Goal: Task Accomplishment & Management: Manage account settings

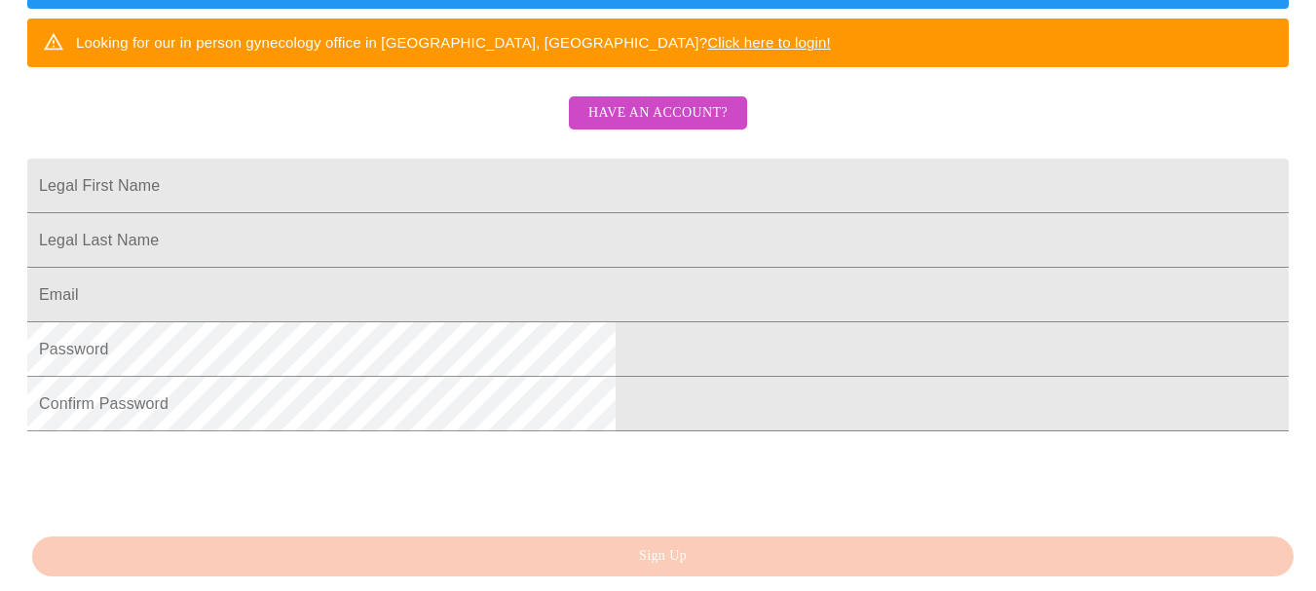
scroll to position [579, 0]
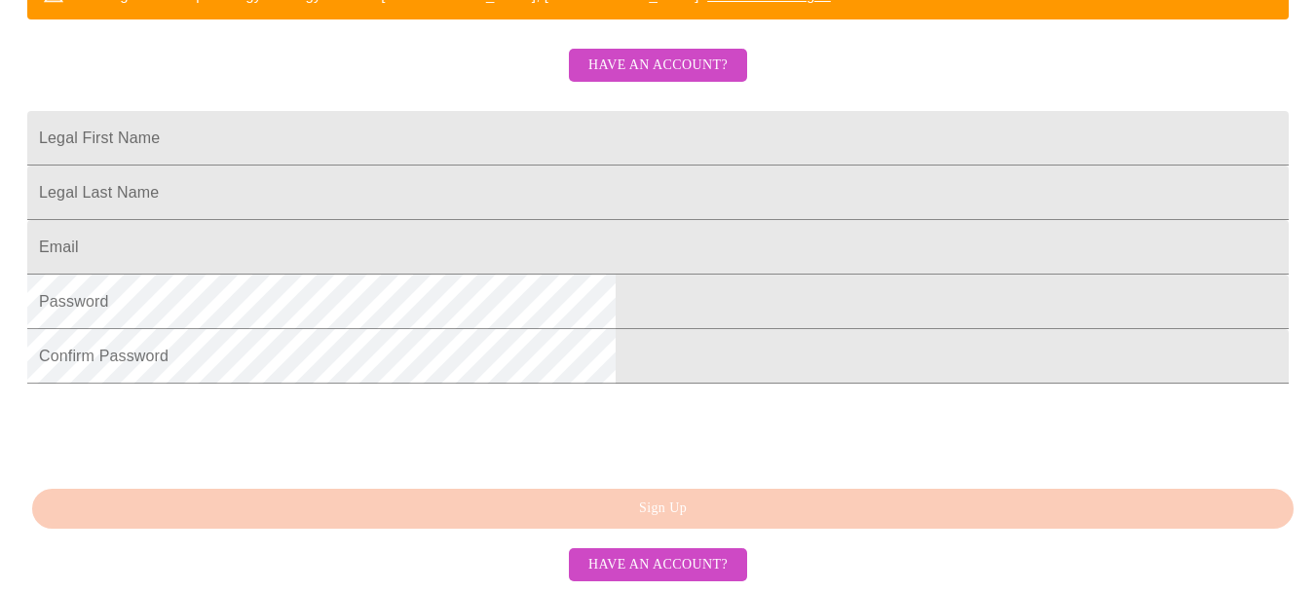
click at [626, 565] on span "Have an account?" at bounding box center [657, 565] width 139 height 24
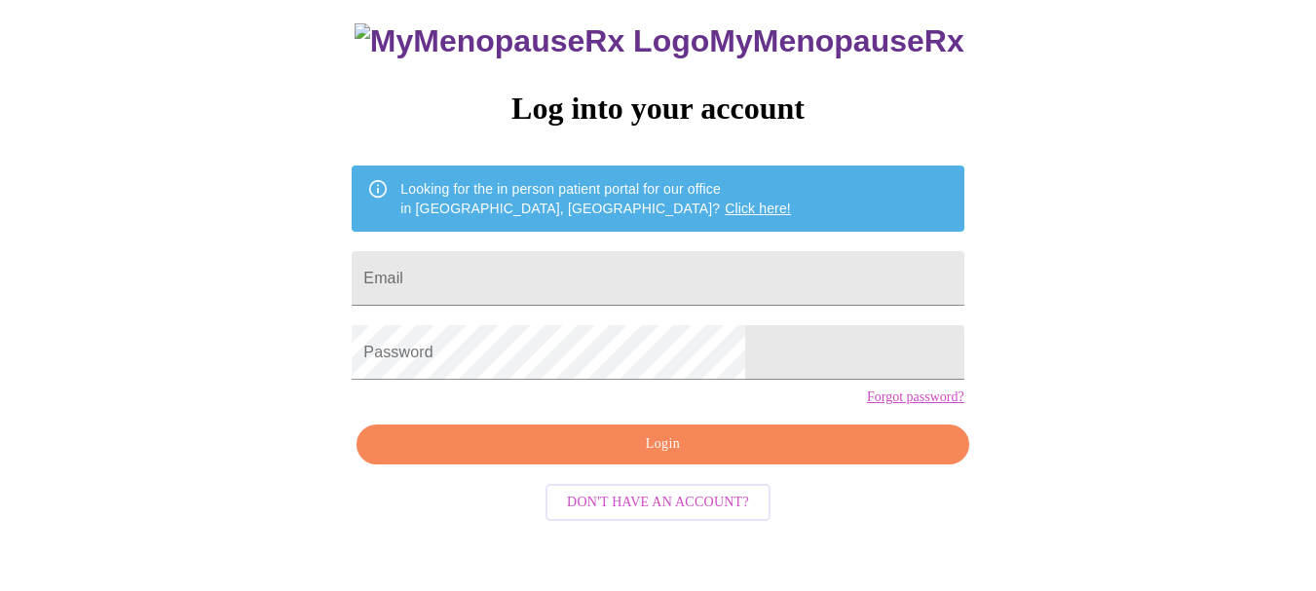
scroll to position [108, 0]
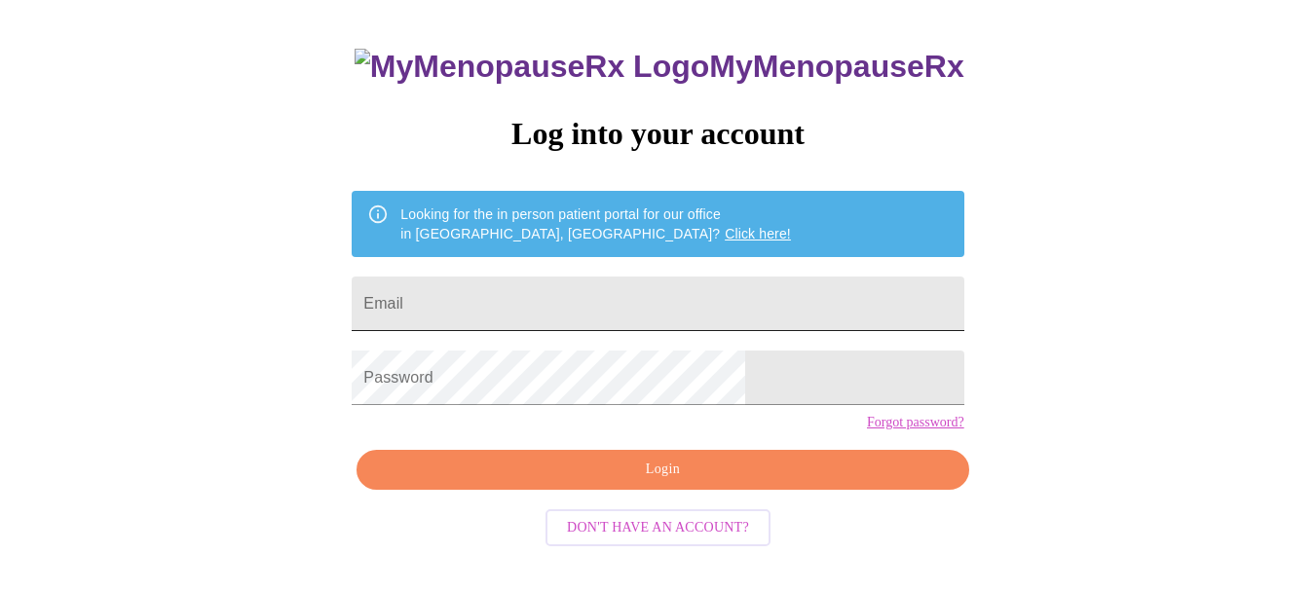
click at [593, 295] on input "Email" at bounding box center [658, 304] width 612 height 55
type input "[EMAIL_ADDRESS][DOMAIN_NAME]"
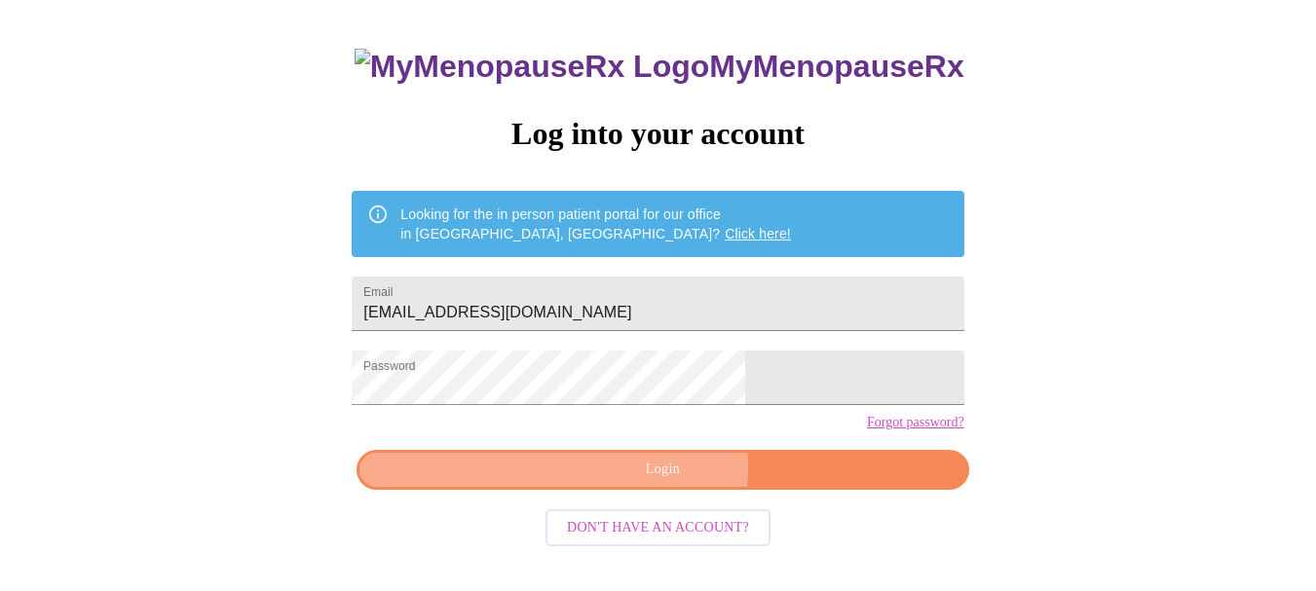
click at [634, 482] on span "Login" at bounding box center [662, 470] width 567 height 24
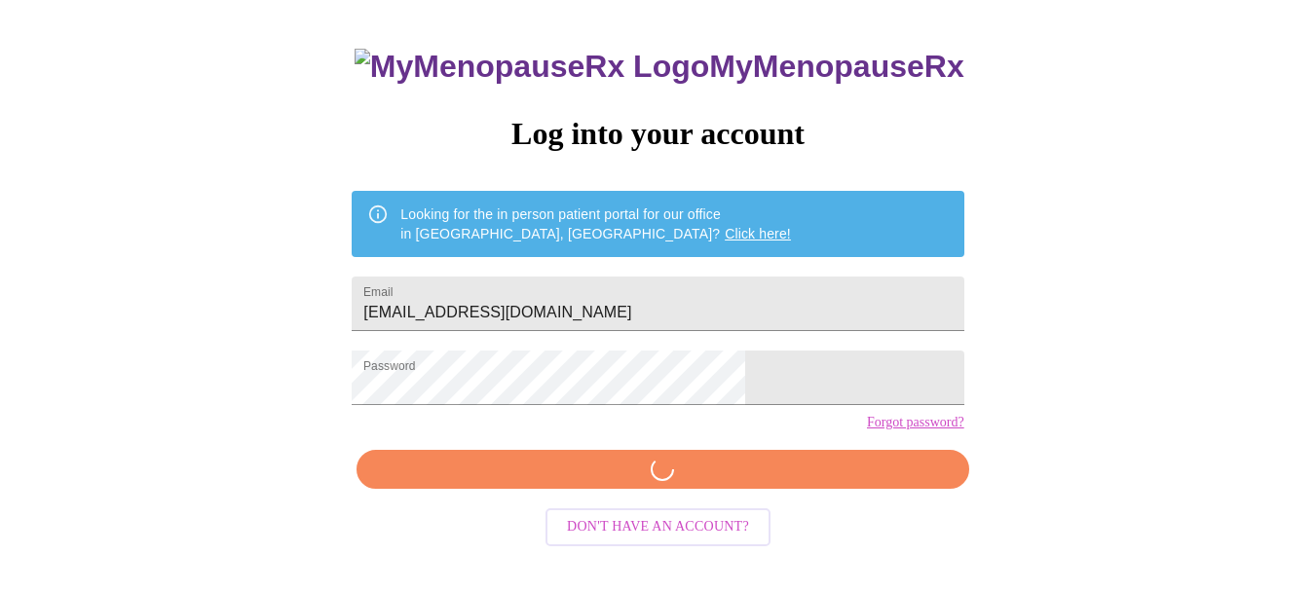
scroll to position [107, 0]
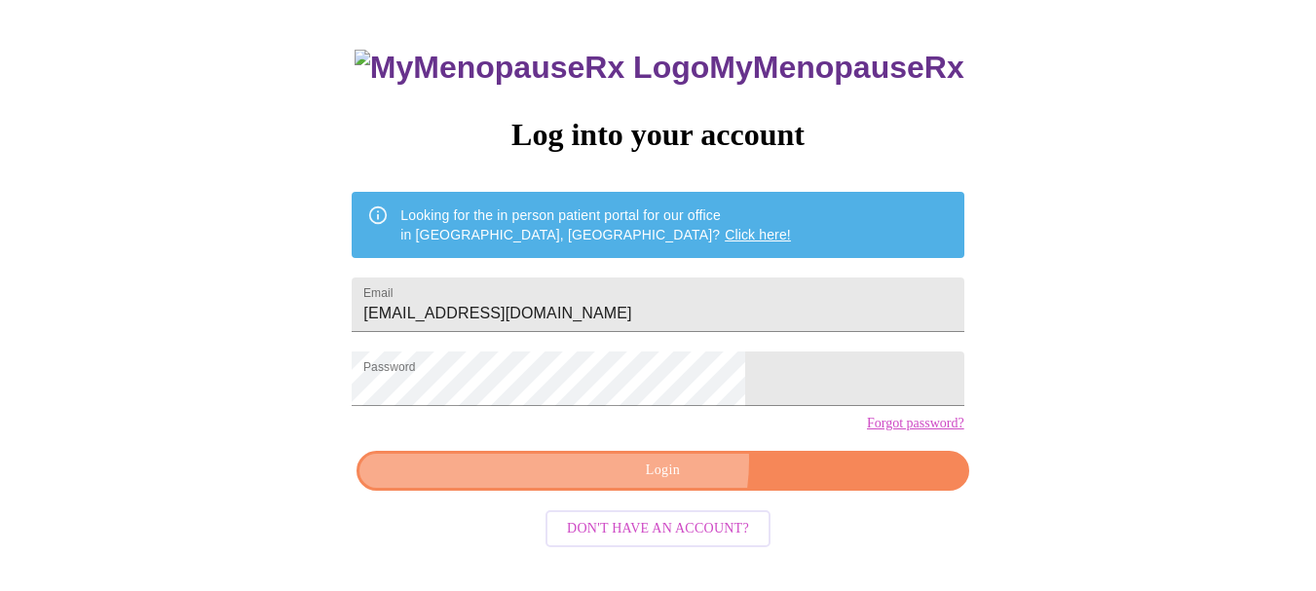
click at [652, 483] on span "Login" at bounding box center [662, 471] width 567 height 24
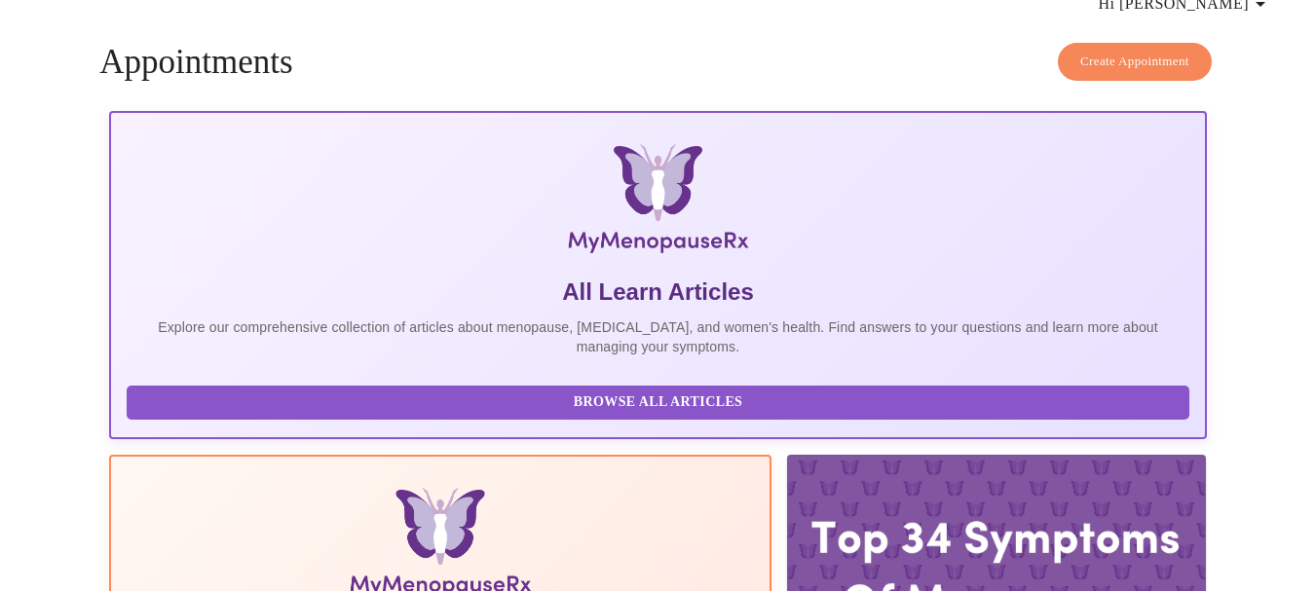
scroll to position [107, 0]
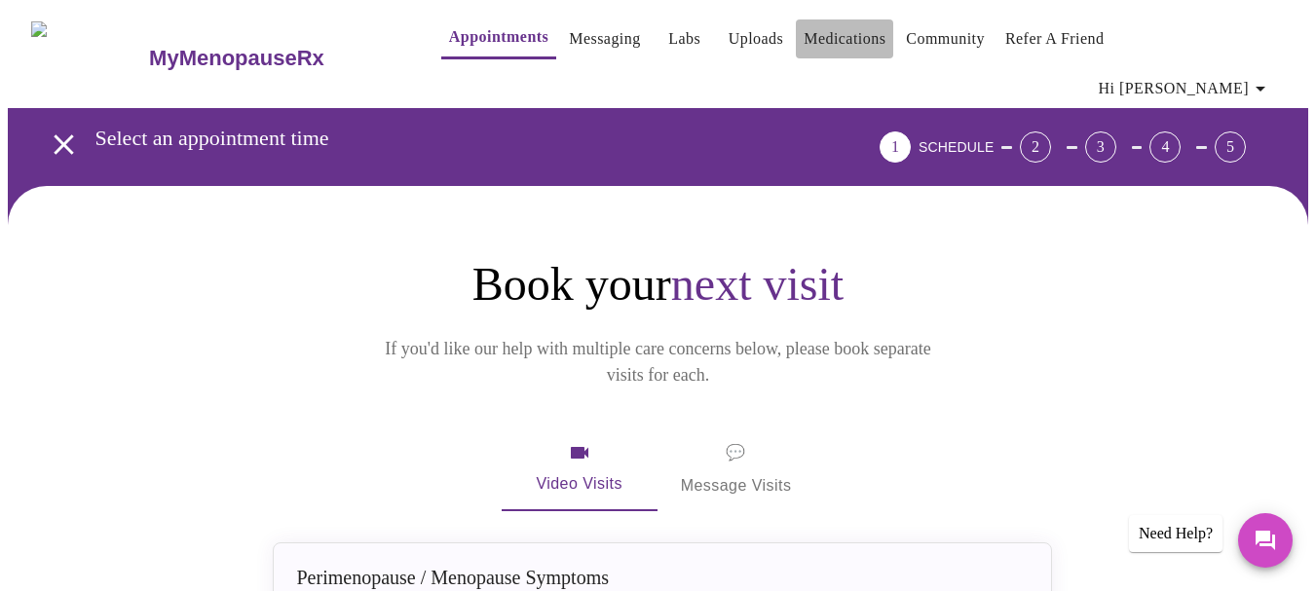
click at [832, 32] on link "Medications" at bounding box center [845, 38] width 82 height 27
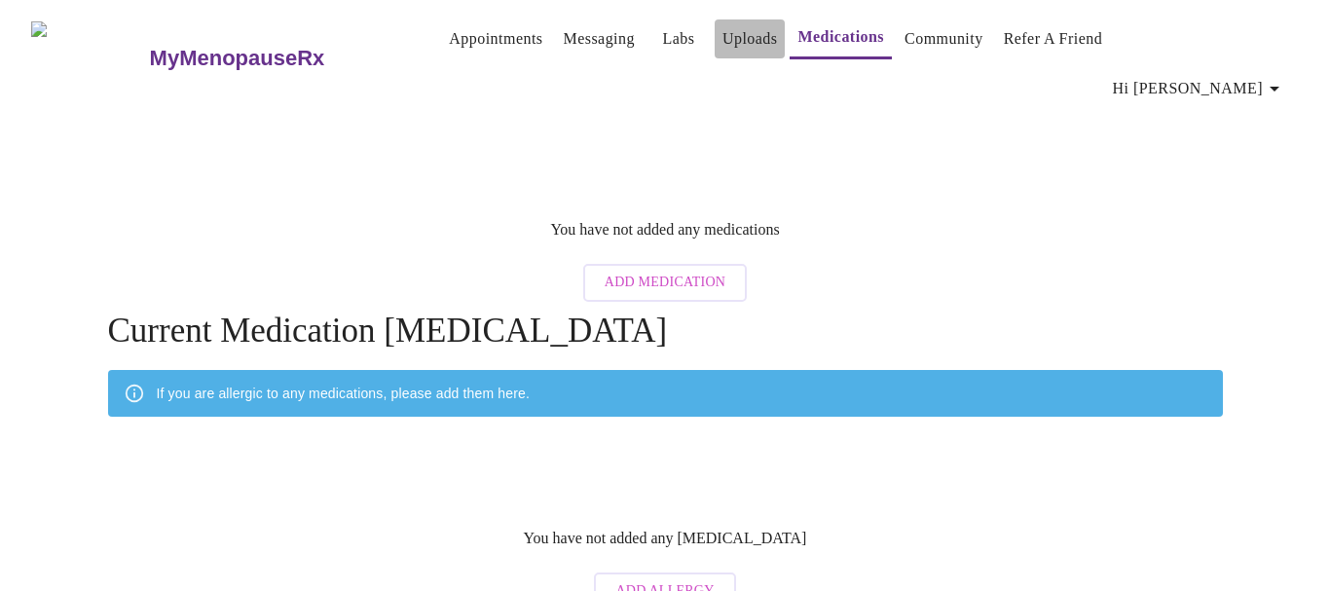
click at [723, 39] on link "Uploads" at bounding box center [751, 38] width 56 height 27
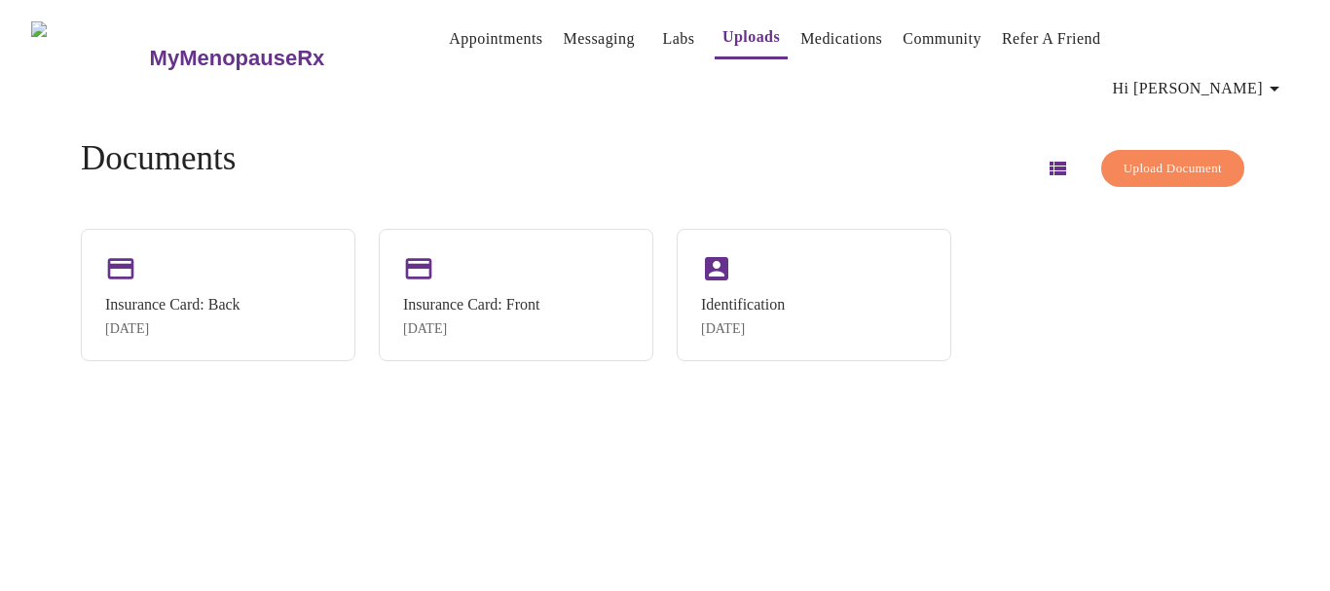
click at [662, 46] on link "Labs" at bounding box center [678, 38] width 32 height 27
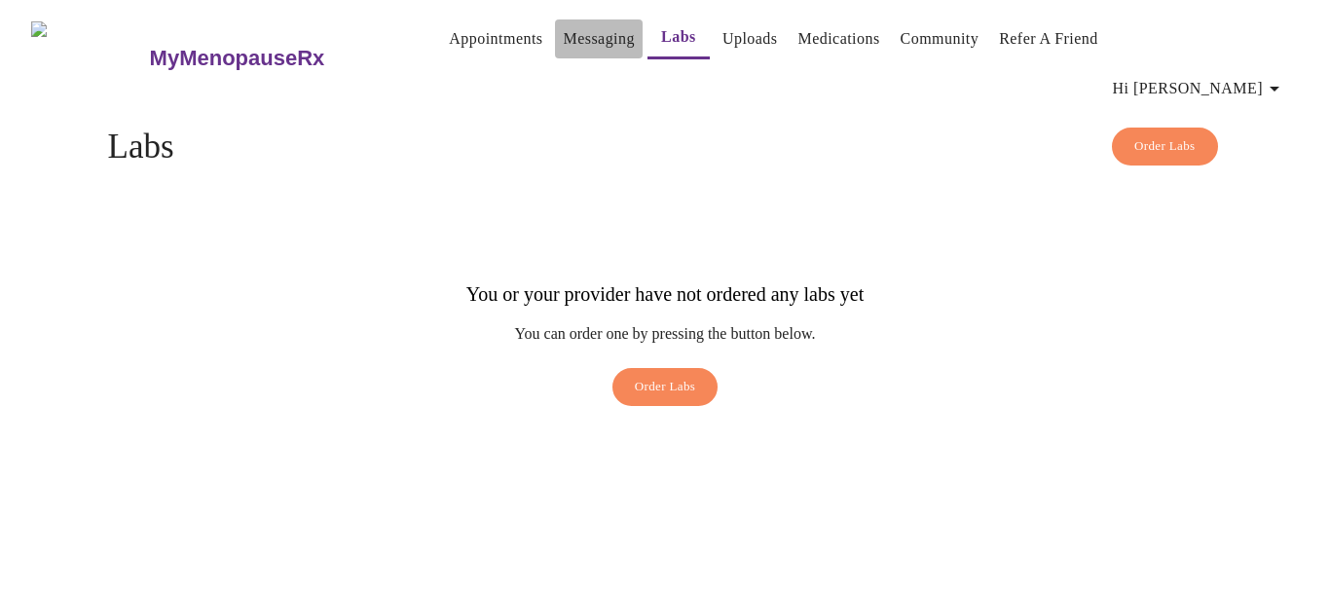
click at [563, 43] on link "Messaging" at bounding box center [598, 38] width 71 height 27
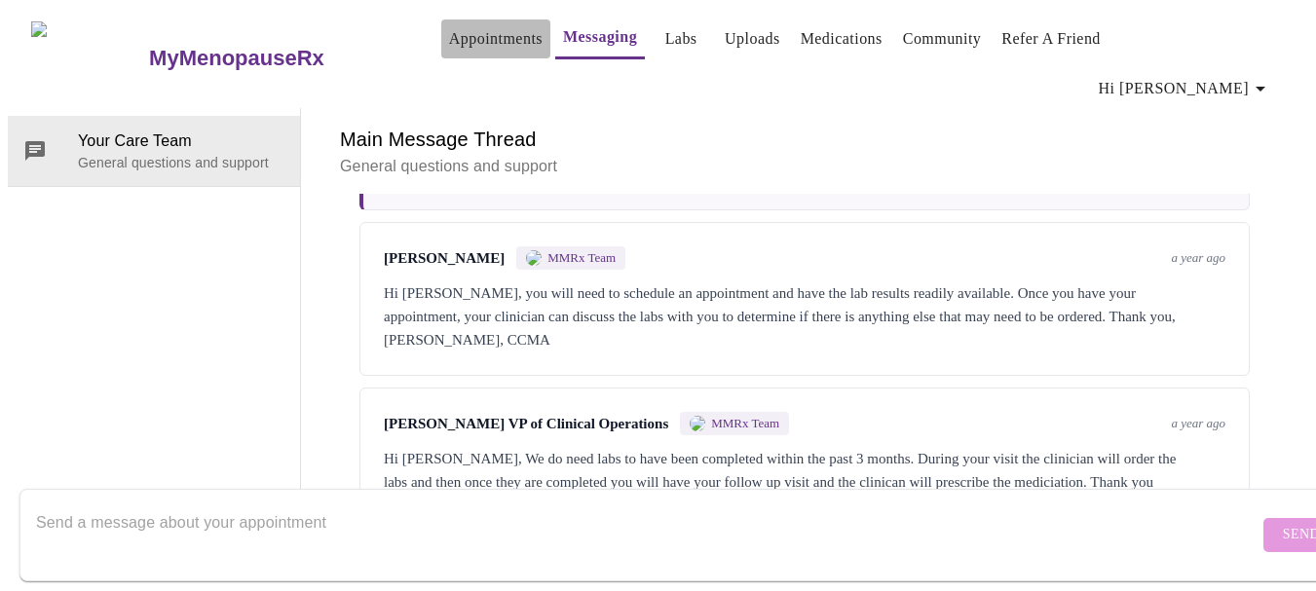
click at [449, 42] on link "Appointments" at bounding box center [495, 38] width 93 height 27
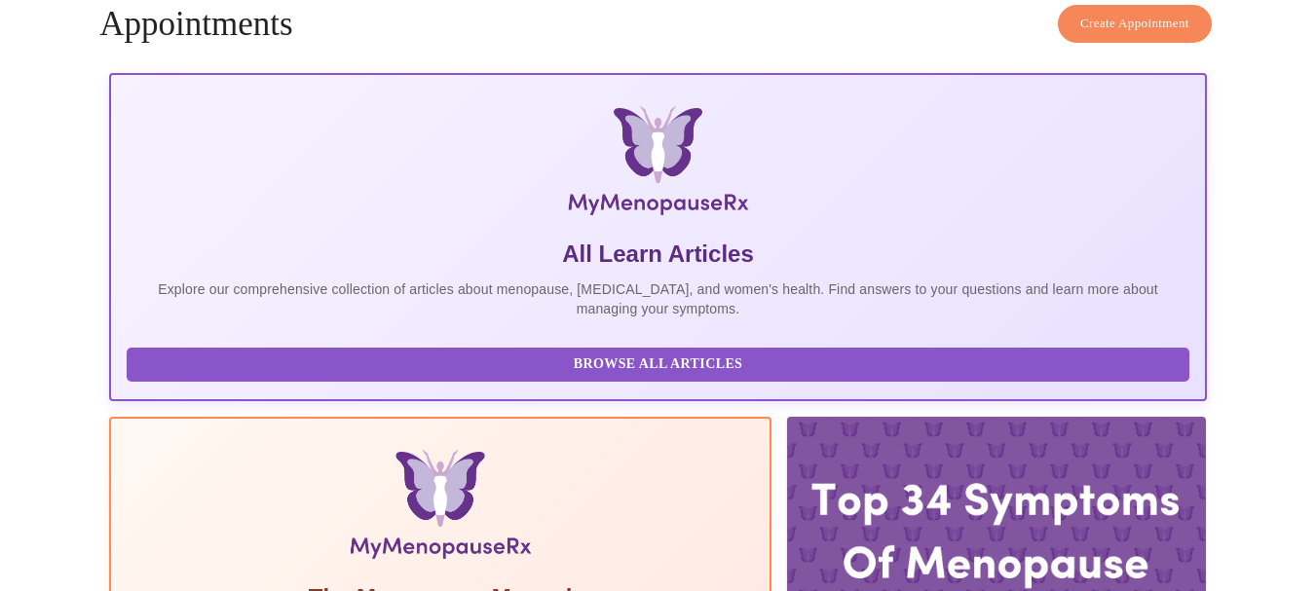
scroll to position [142, 0]
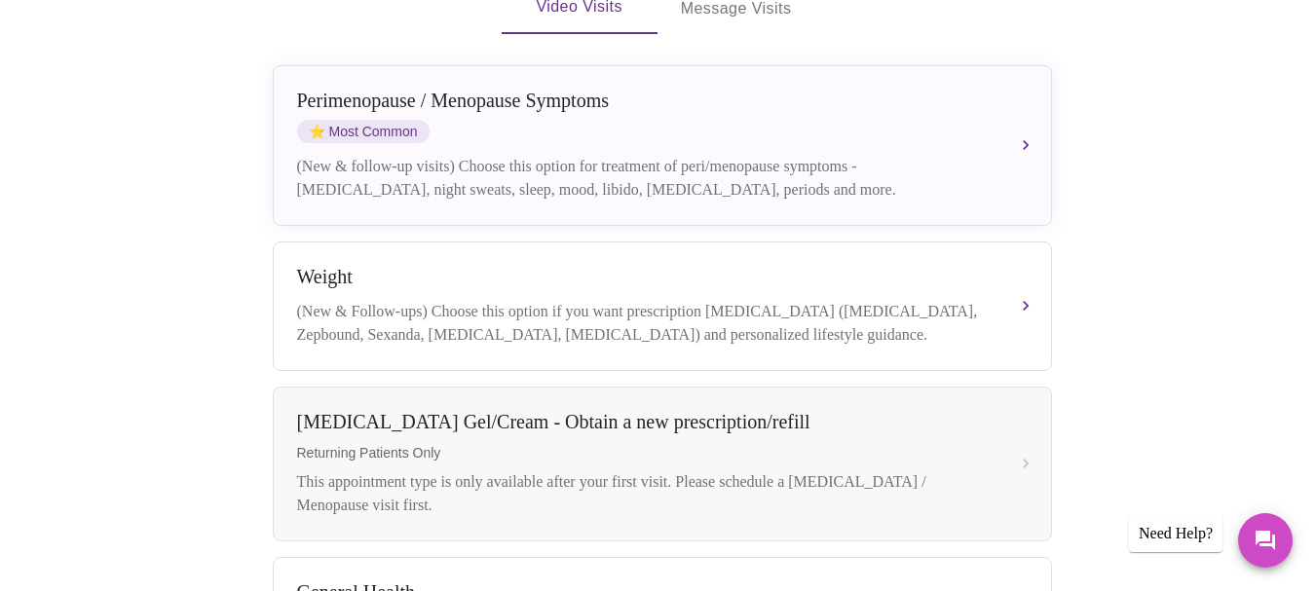
scroll to position [506, 0]
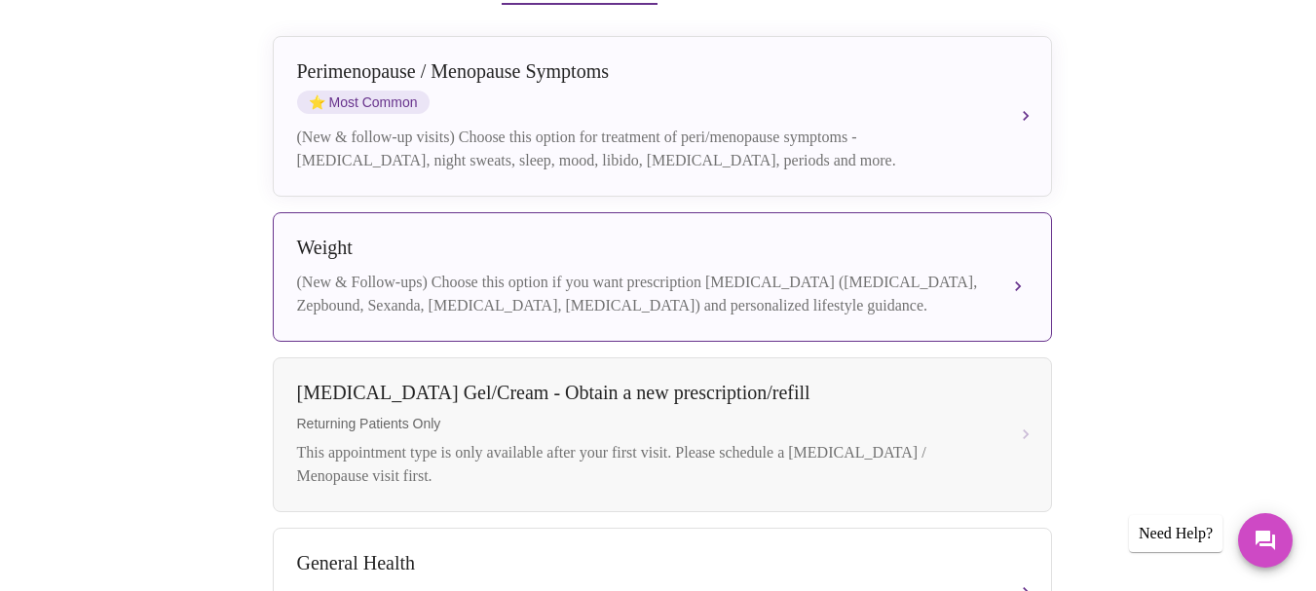
click at [970, 271] on div "(New & Follow-ups) Choose this option if you want prescription [MEDICAL_DATA] (…" at bounding box center [642, 294] width 691 height 47
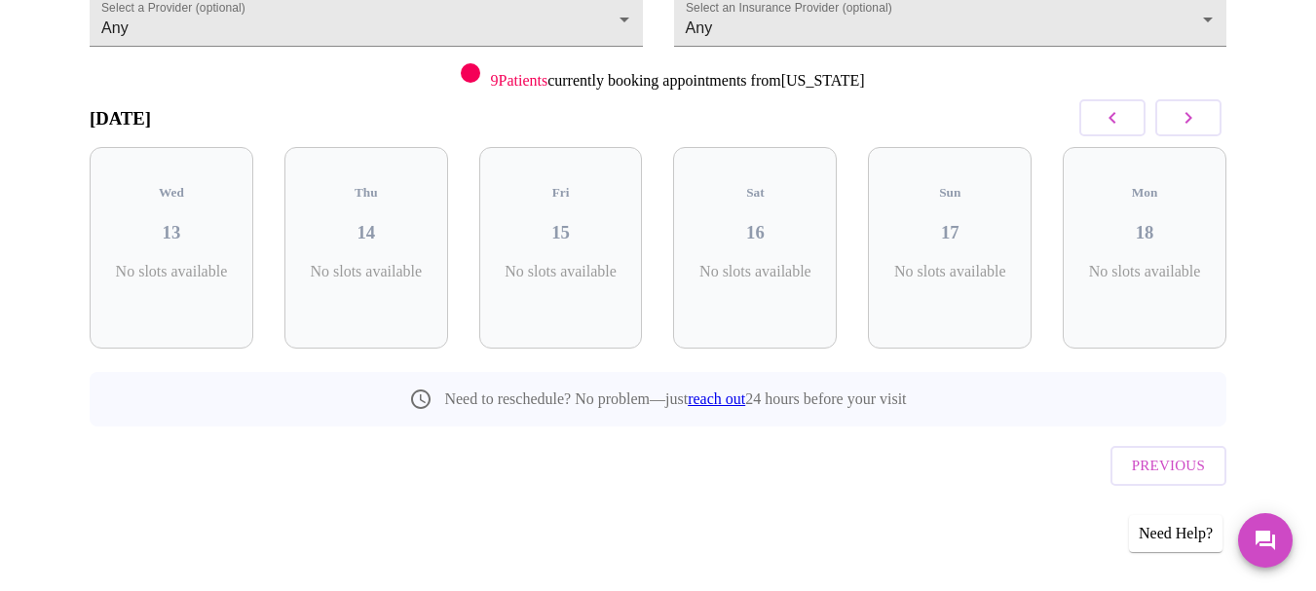
scroll to position [174, 0]
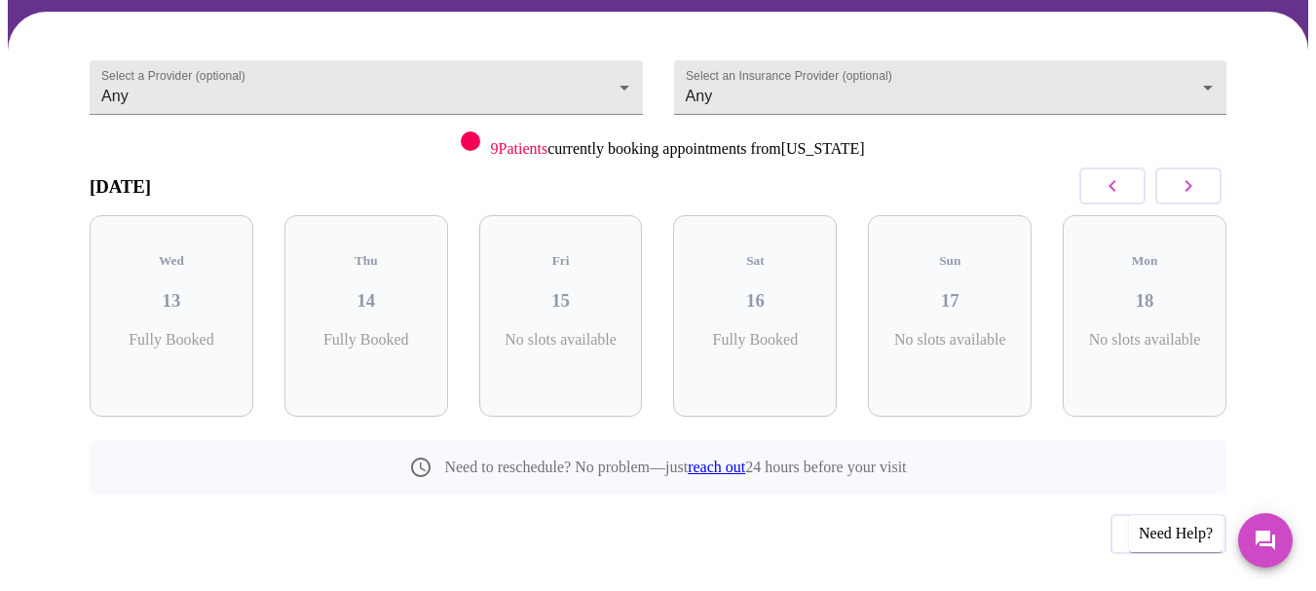
click at [1200, 168] on button "button" at bounding box center [1188, 186] width 66 height 37
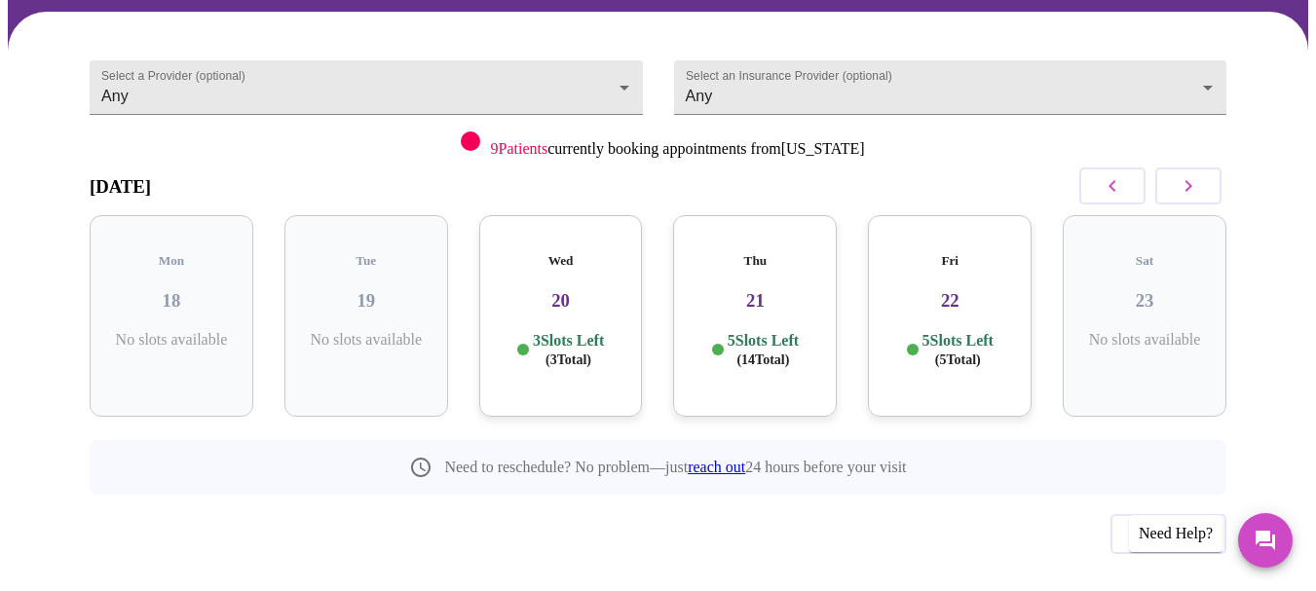
click at [604, 331] on p "3 Slots Left ( 3 Total)" at bounding box center [568, 350] width 71 height 38
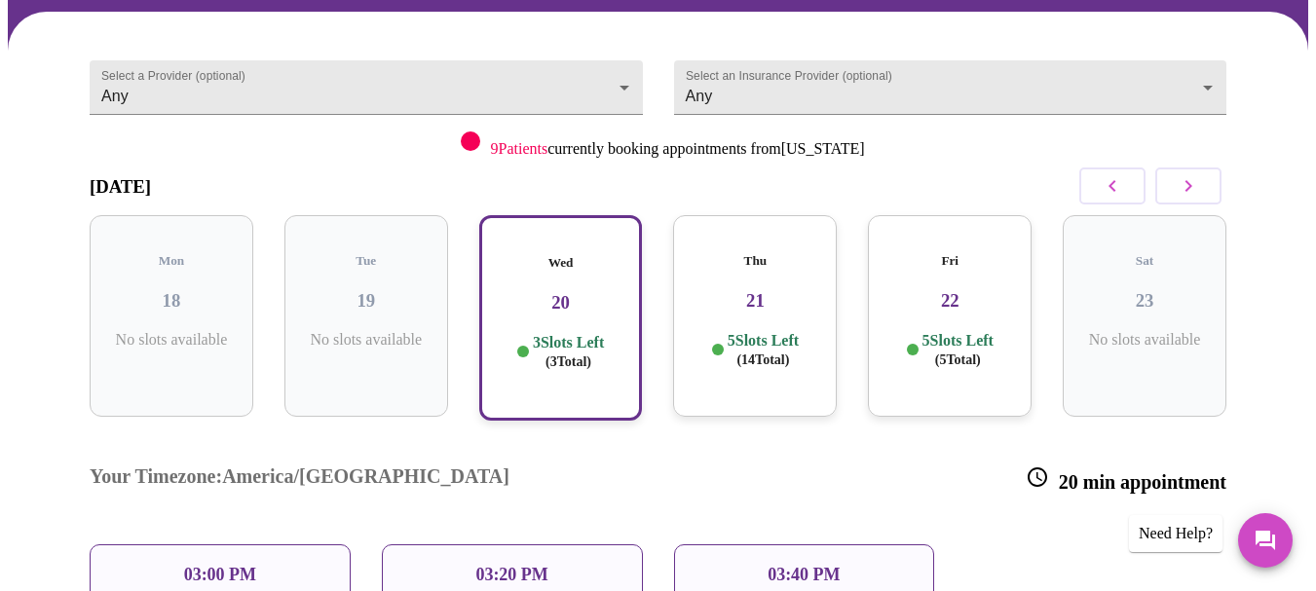
click at [319, 544] on div "03:00 PM" at bounding box center [220, 574] width 261 height 61
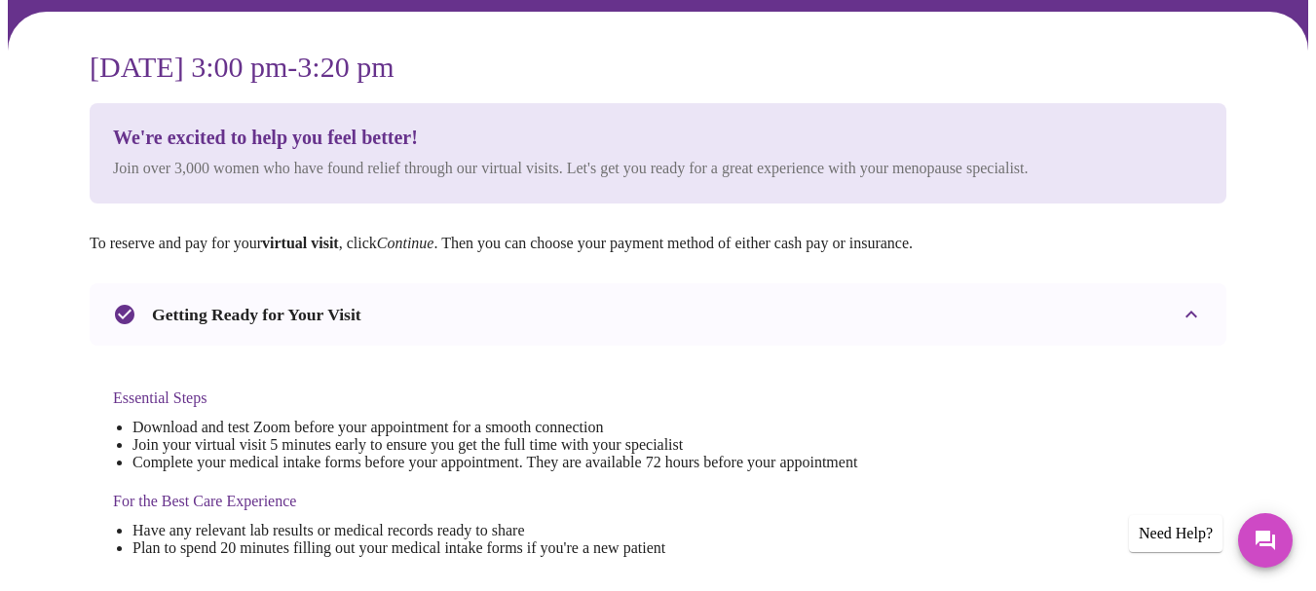
scroll to position [0, 0]
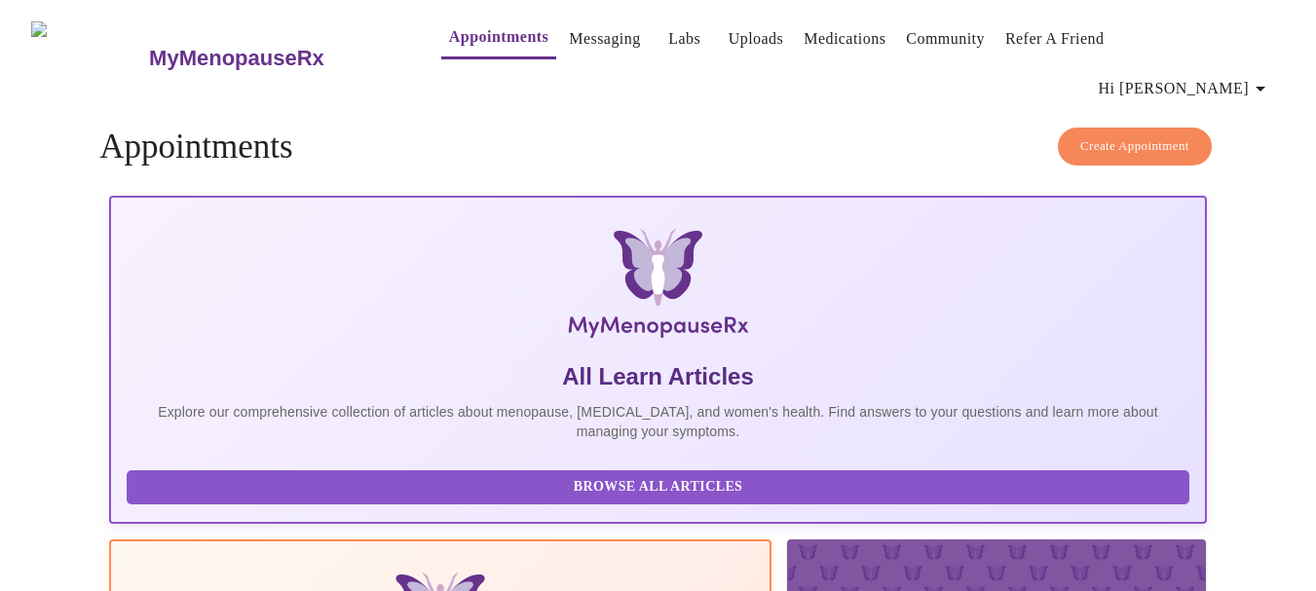
scroll to position [85, 0]
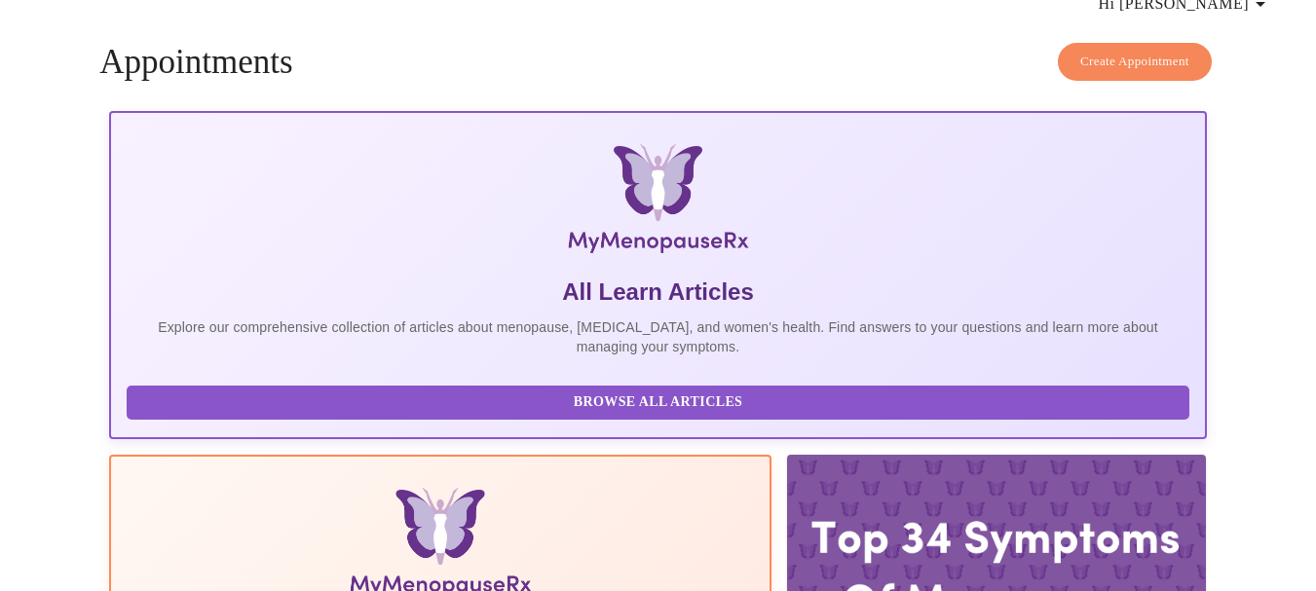
click at [1133, 43] on button "Create Appointment" at bounding box center [1135, 62] width 154 height 38
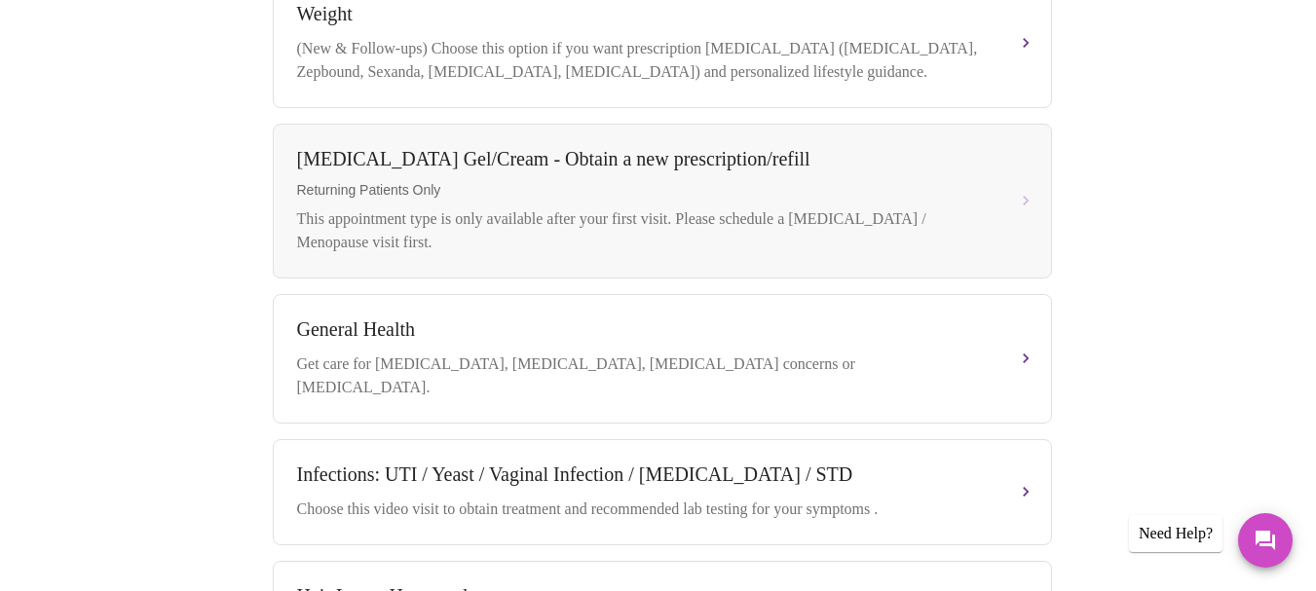
scroll to position [223, 0]
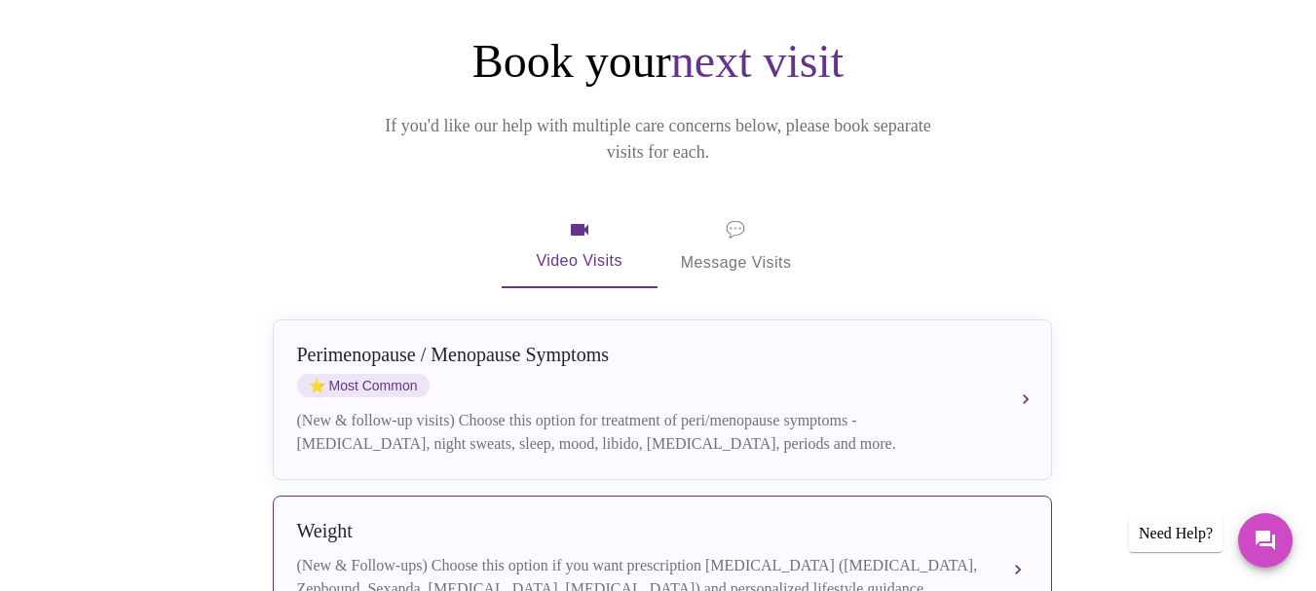
click at [852, 520] on div "Weight (New & Follow-ups) Choose this option if you want prescription [MEDICAL_…" at bounding box center [662, 560] width 730 height 81
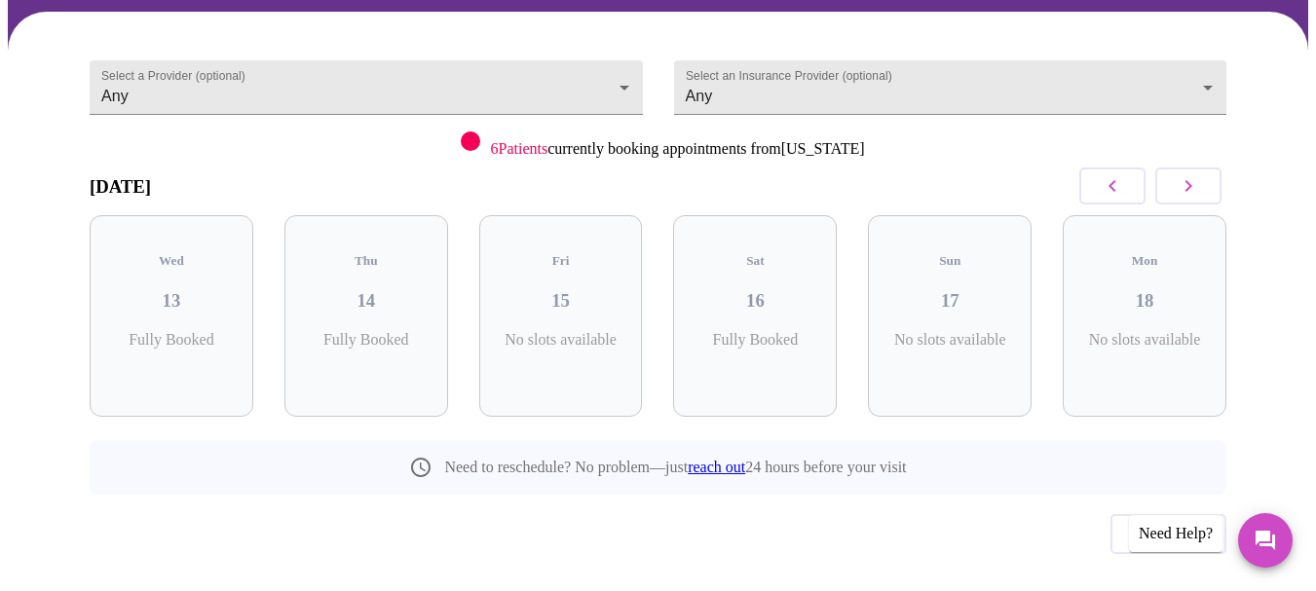
click at [1193, 174] on icon "button" at bounding box center [1188, 185] width 23 height 23
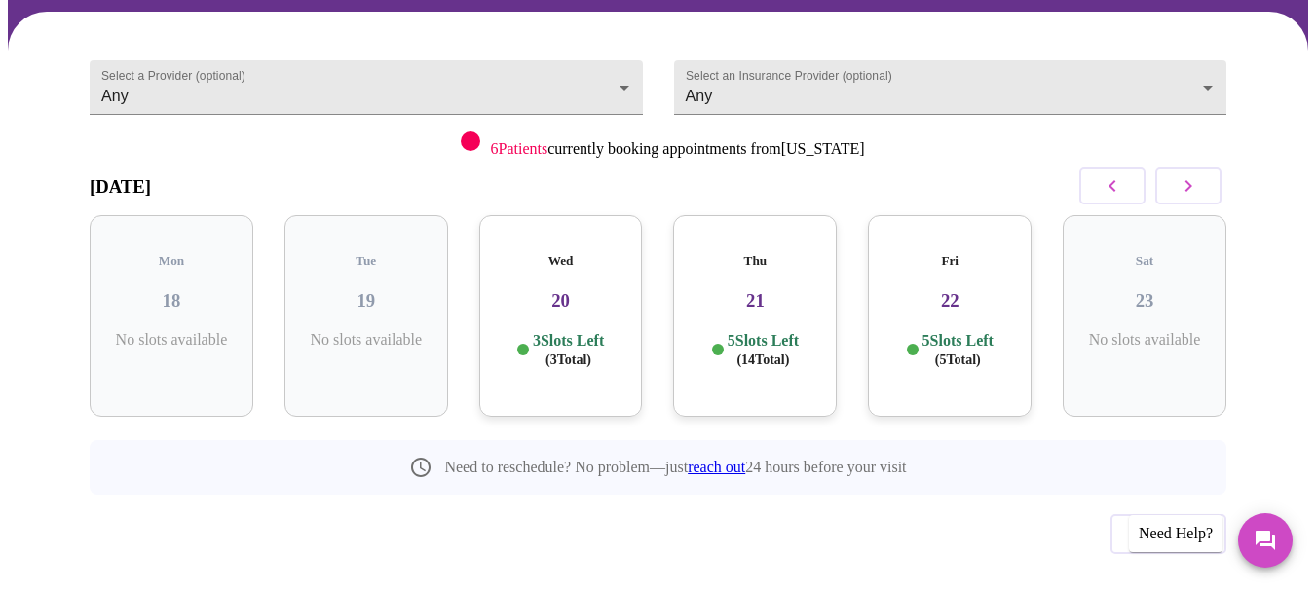
click at [786, 353] on span "( 14 Total)" at bounding box center [762, 360] width 53 height 15
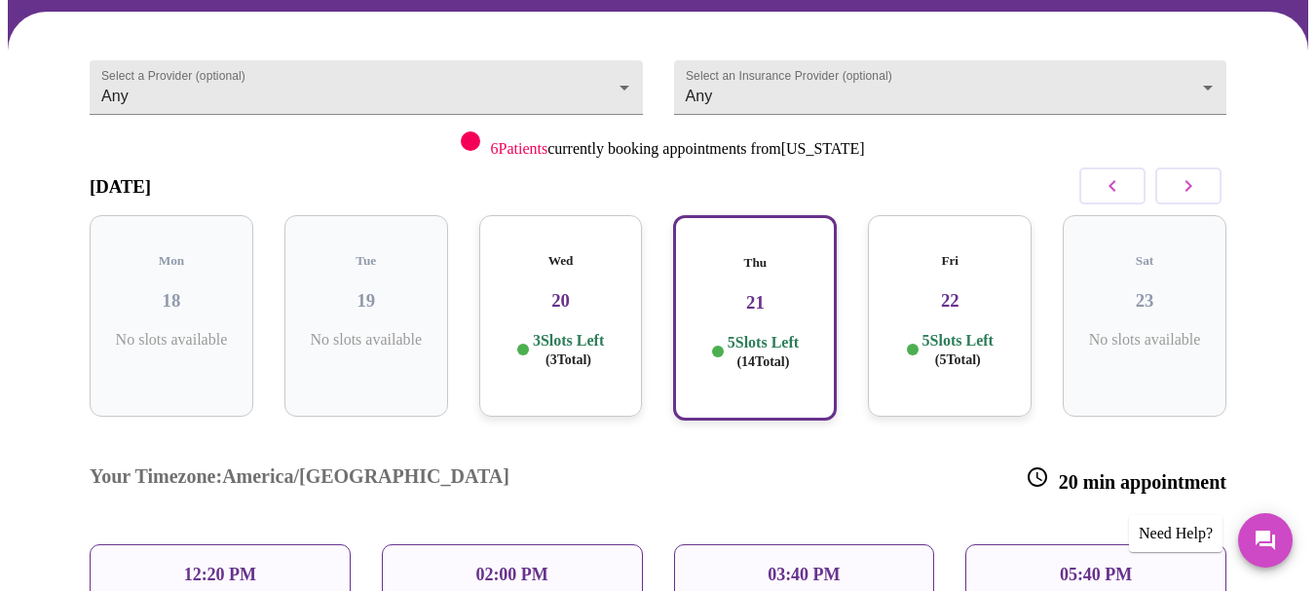
click at [1074, 565] on p "05:40 PM" at bounding box center [1096, 575] width 72 height 20
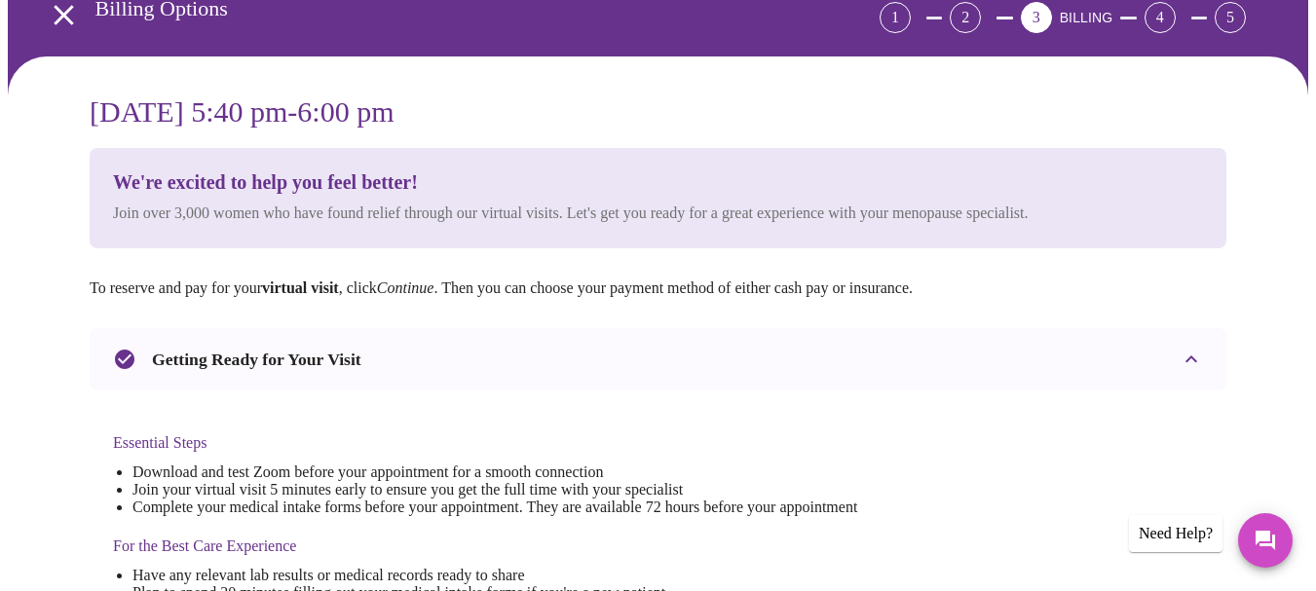
scroll to position [0, 0]
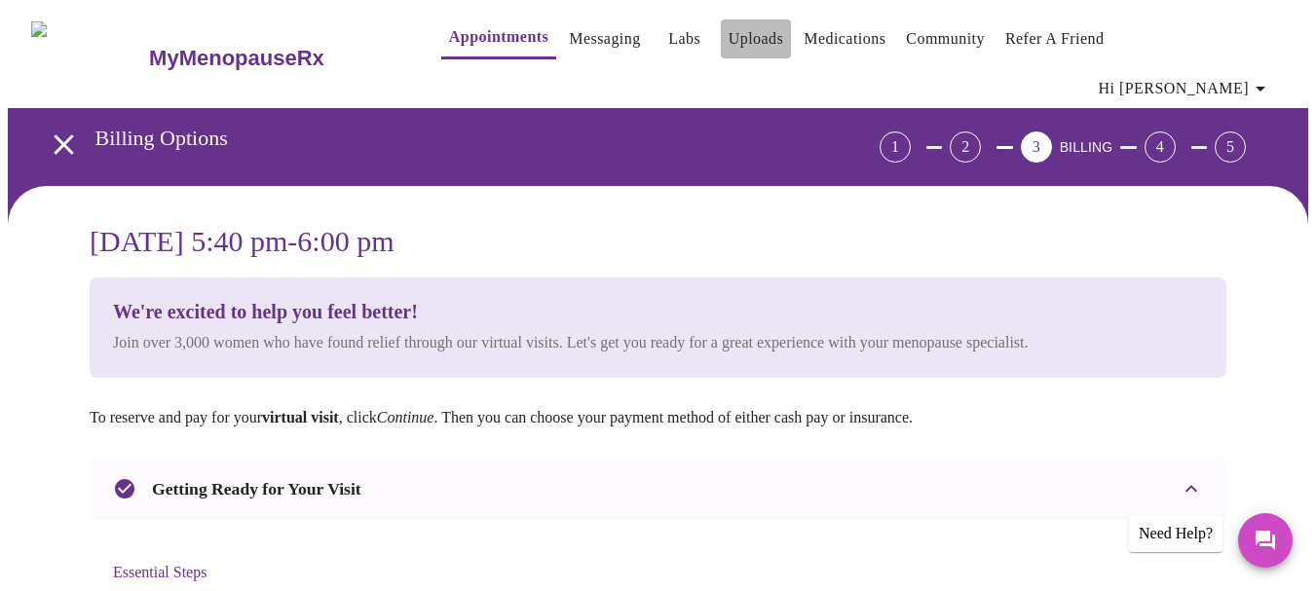
click at [729, 33] on link "Uploads" at bounding box center [757, 38] width 56 height 27
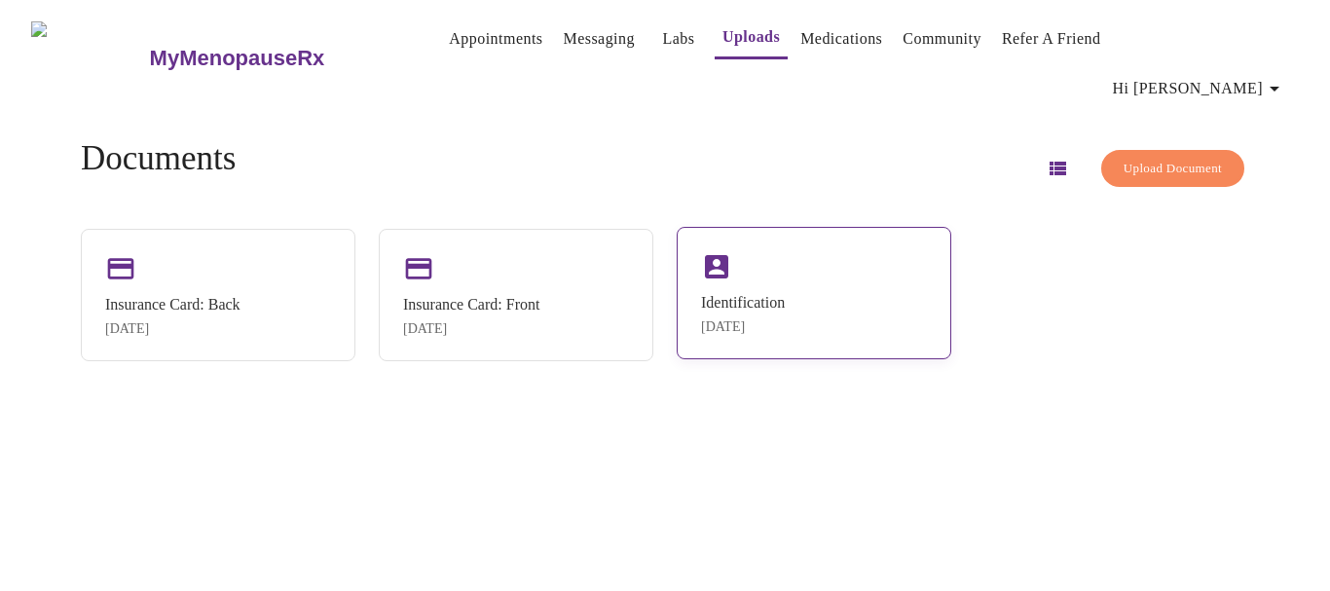
click at [764, 294] on div "Identification" at bounding box center [743, 303] width 84 height 18
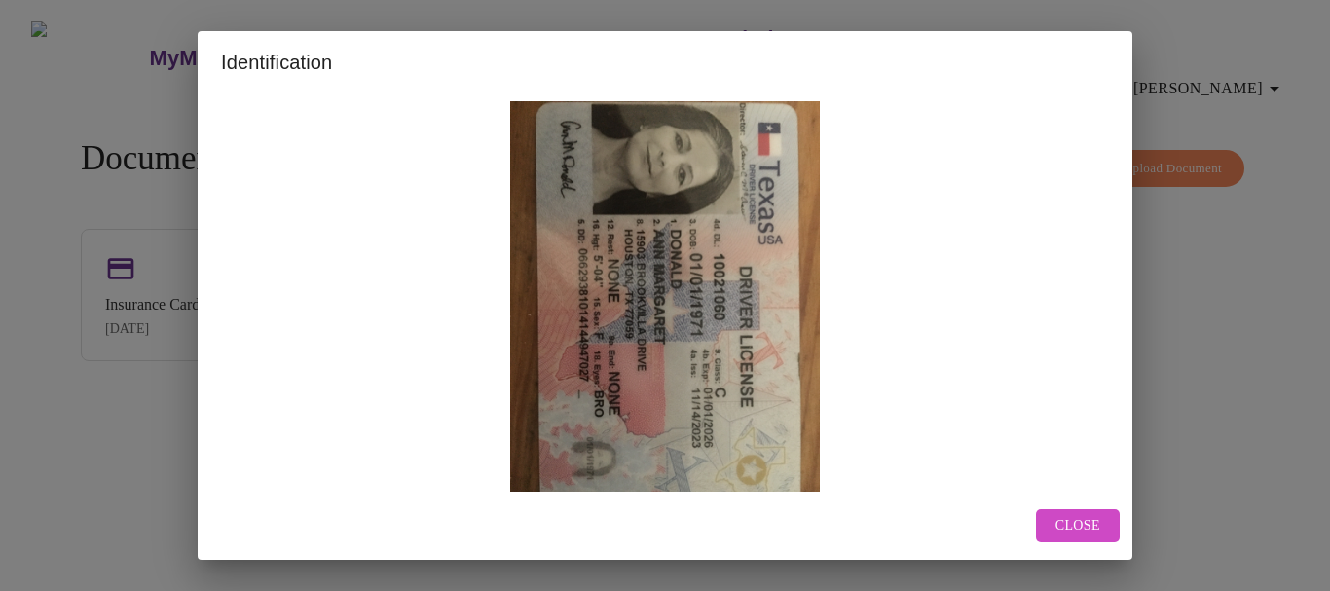
click at [1080, 514] on span "Close" at bounding box center [1078, 526] width 45 height 24
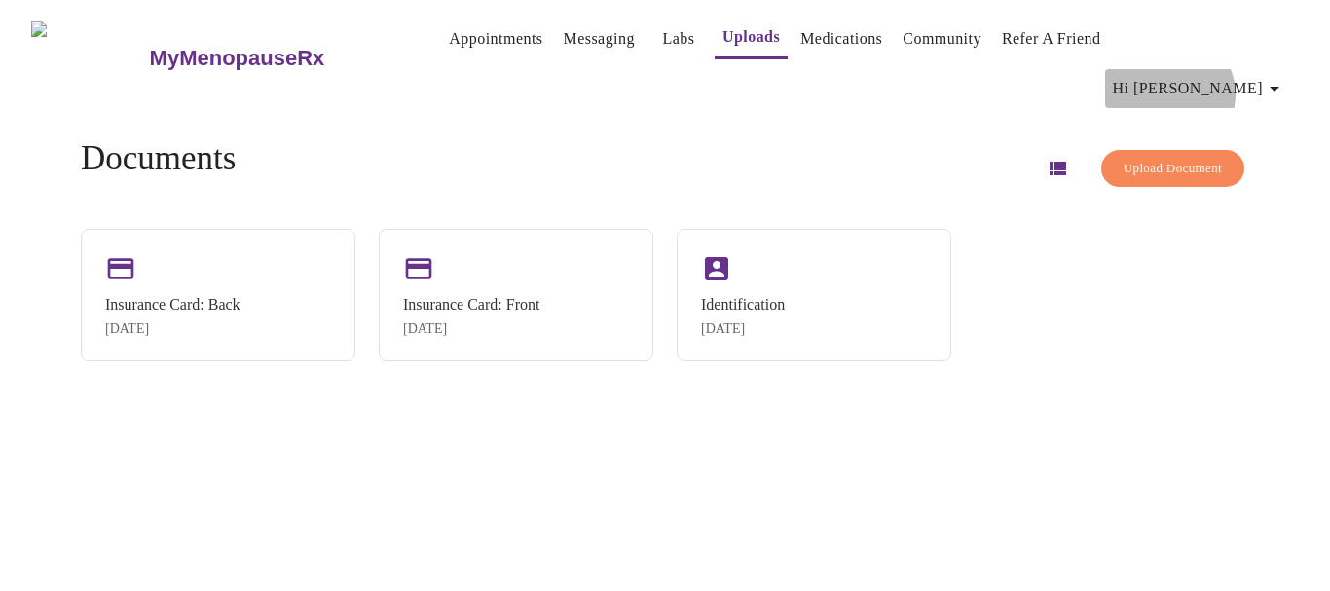
click at [1277, 77] on icon "button" at bounding box center [1274, 88] width 23 height 23
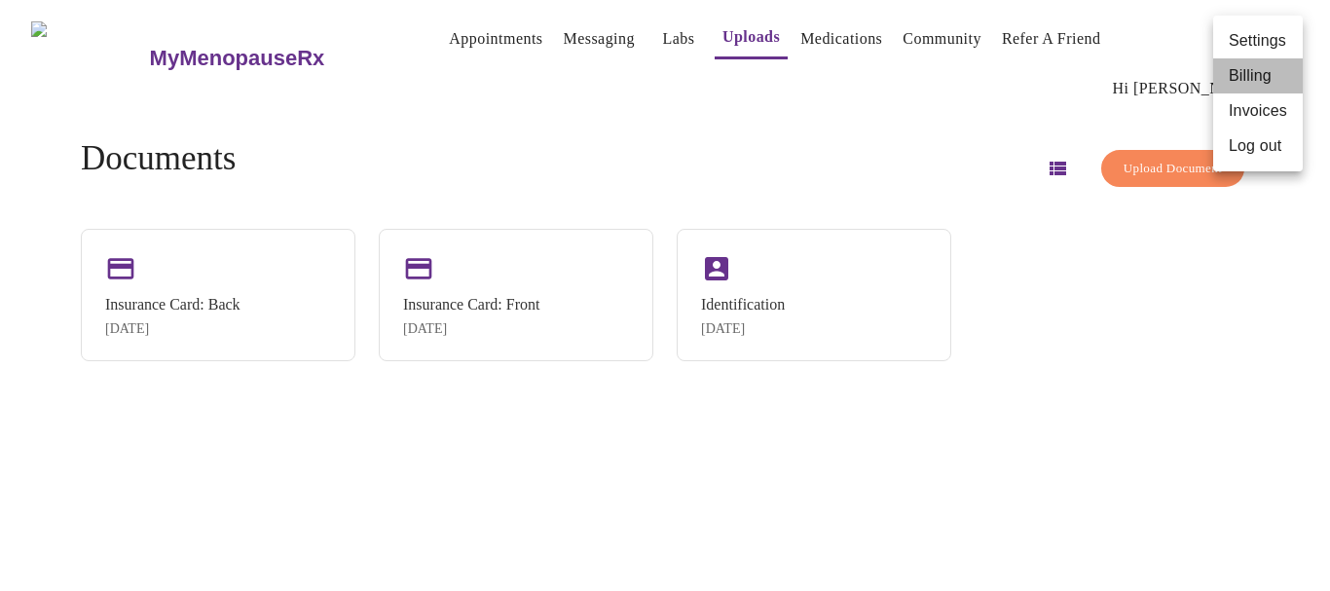
click at [1271, 64] on li "Billing" at bounding box center [1259, 75] width 90 height 35
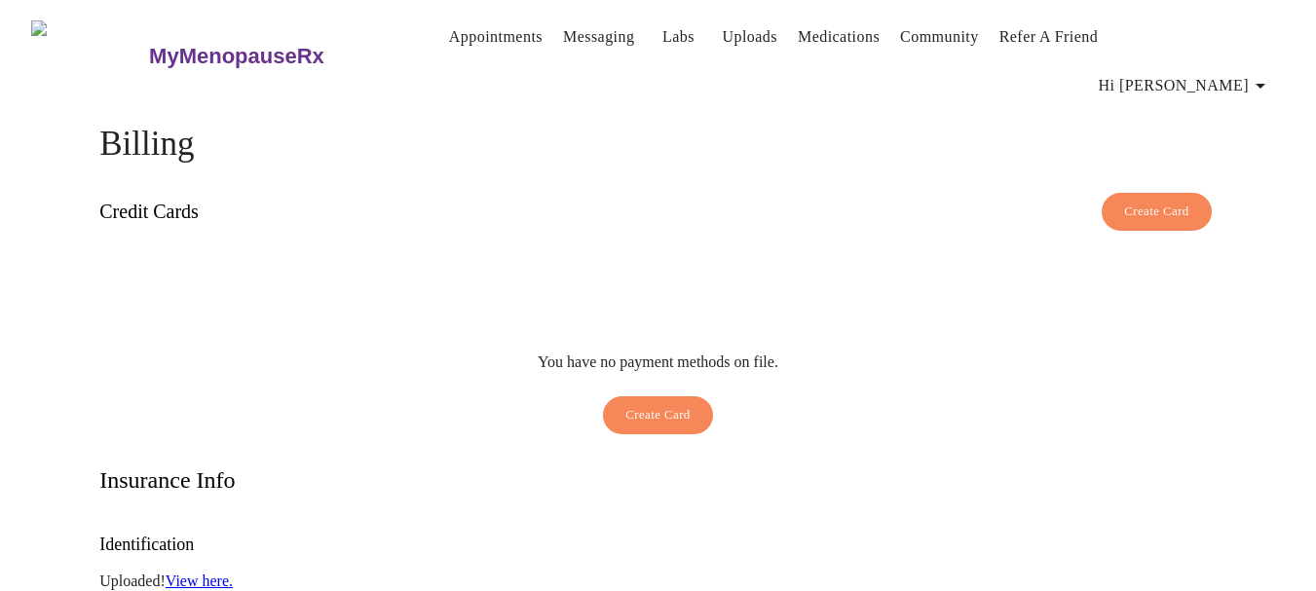
click at [1254, 72] on span "Hi [PERSON_NAME]" at bounding box center [1185, 85] width 173 height 27
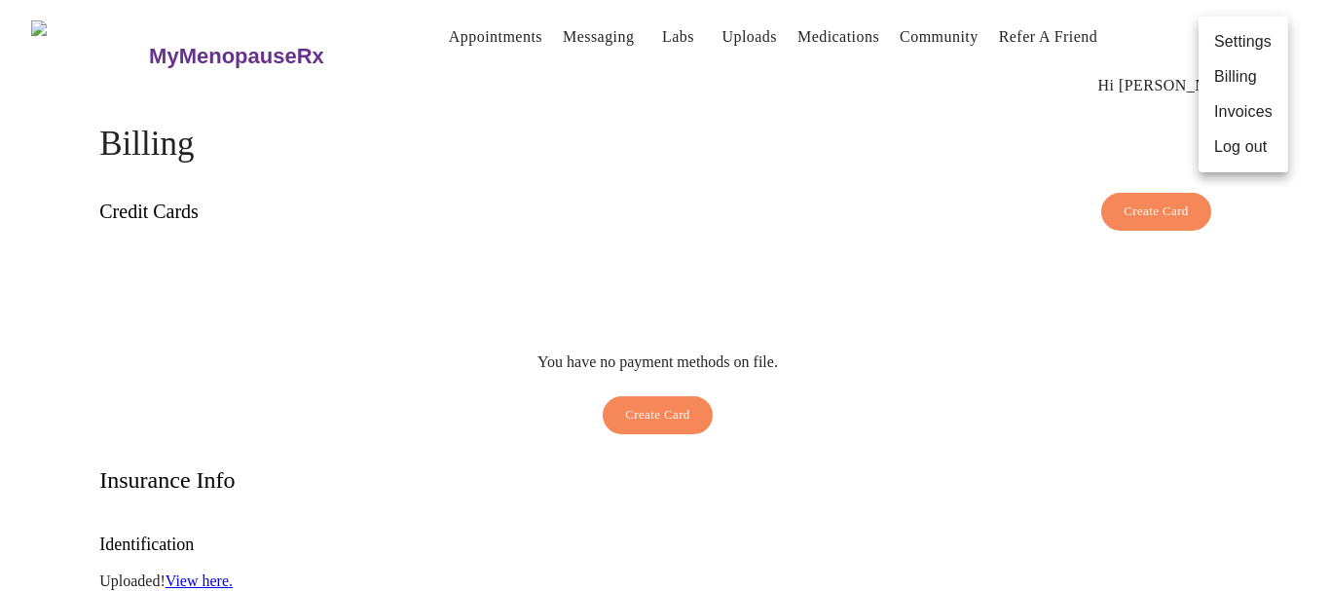
click at [1255, 49] on li "Settings" at bounding box center [1244, 41] width 90 height 35
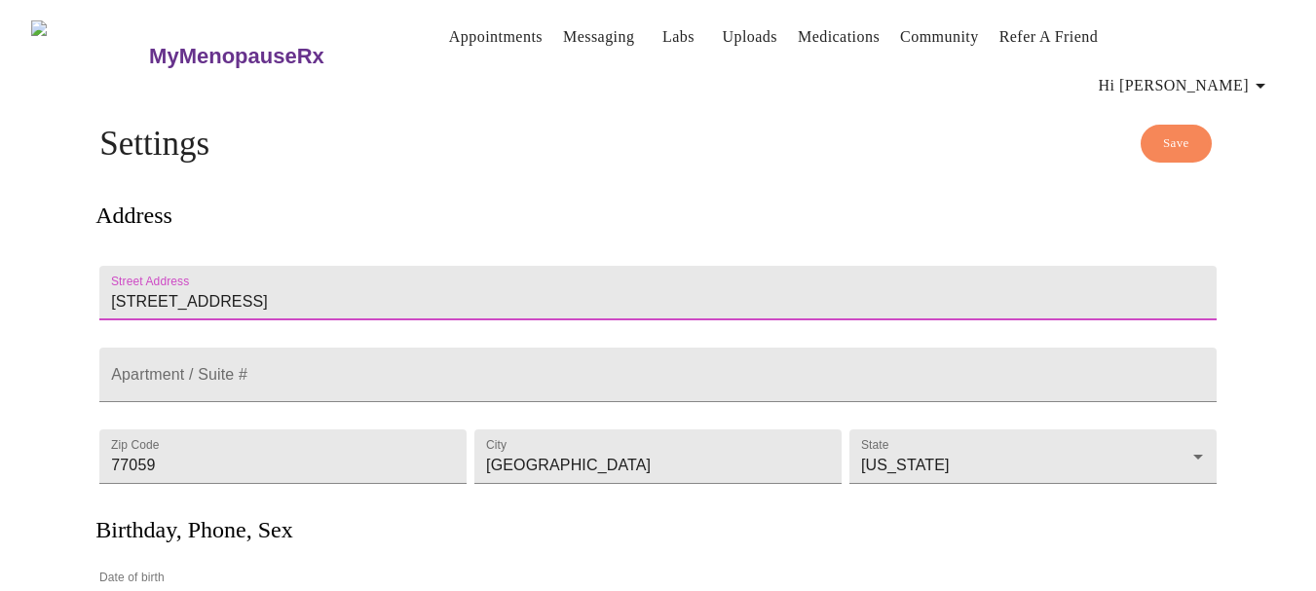
click at [690, 266] on input "[STREET_ADDRESS]" at bounding box center [657, 293] width 1117 height 55
type input "1"
type input "[STREET_ADDRESS][PERSON_NAME]"
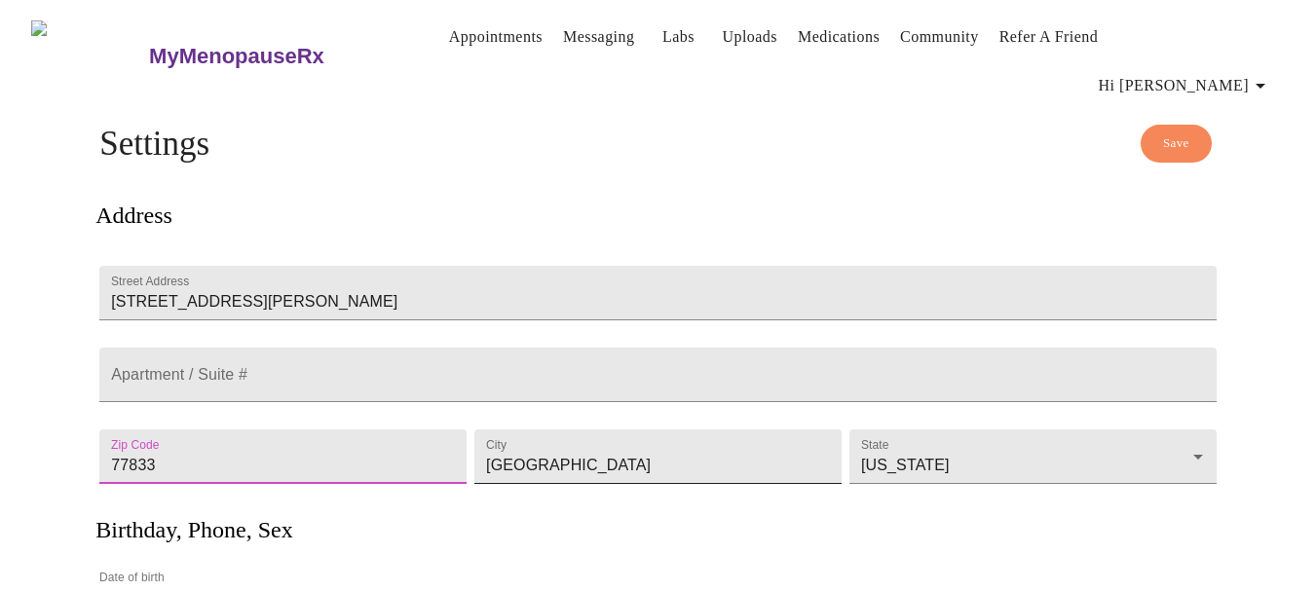
type input "77833"
click at [704, 454] on input "[GEOGRAPHIC_DATA]" at bounding box center [657, 457] width 367 height 55
type input "H"
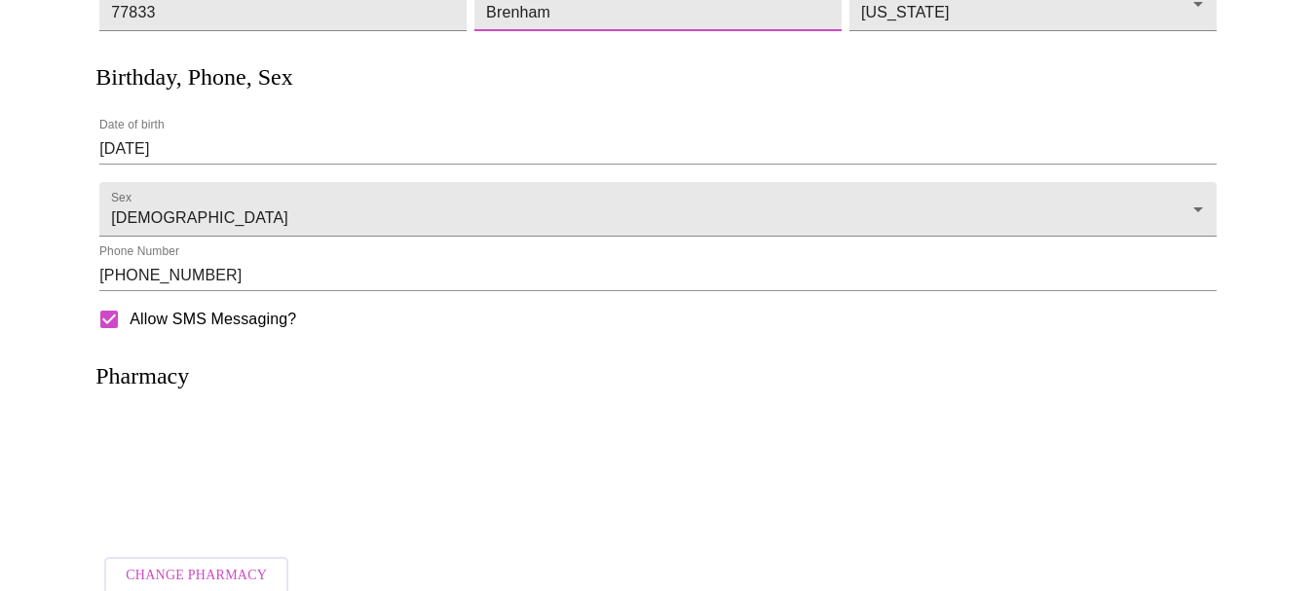
scroll to position [470, 0]
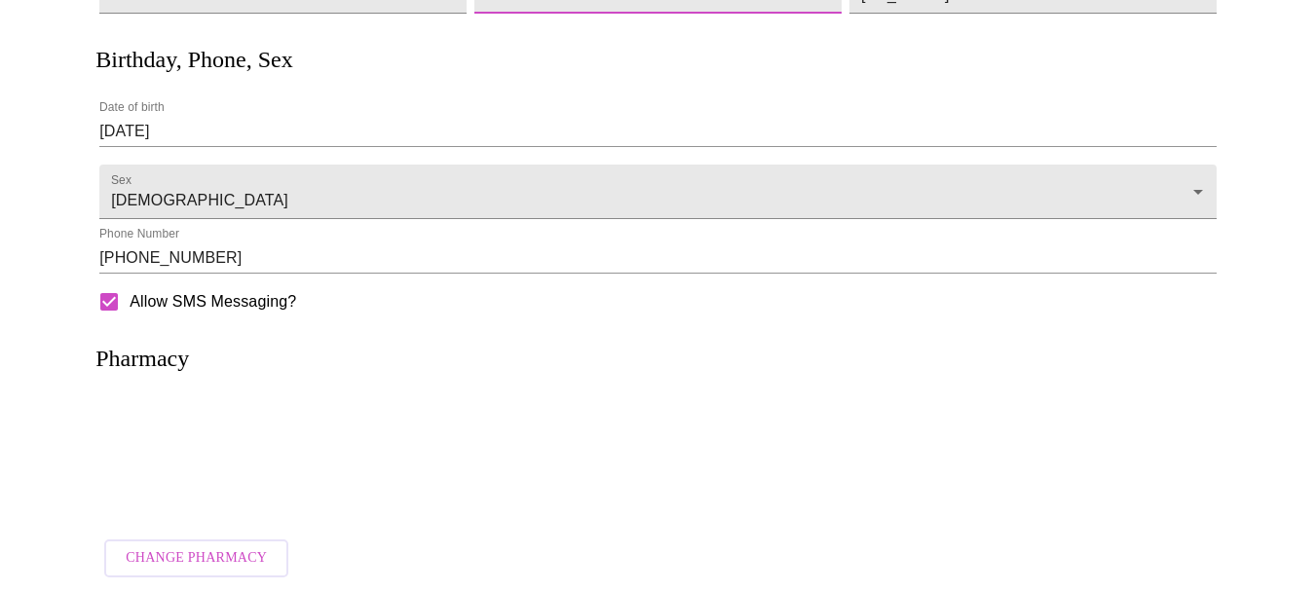
type input "Brenham"
click at [257, 456] on p at bounding box center [658, 460] width 1078 height 53
click at [204, 546] on span "Change Pharmacy" at bounding box center [196, 558] width 141 height 24
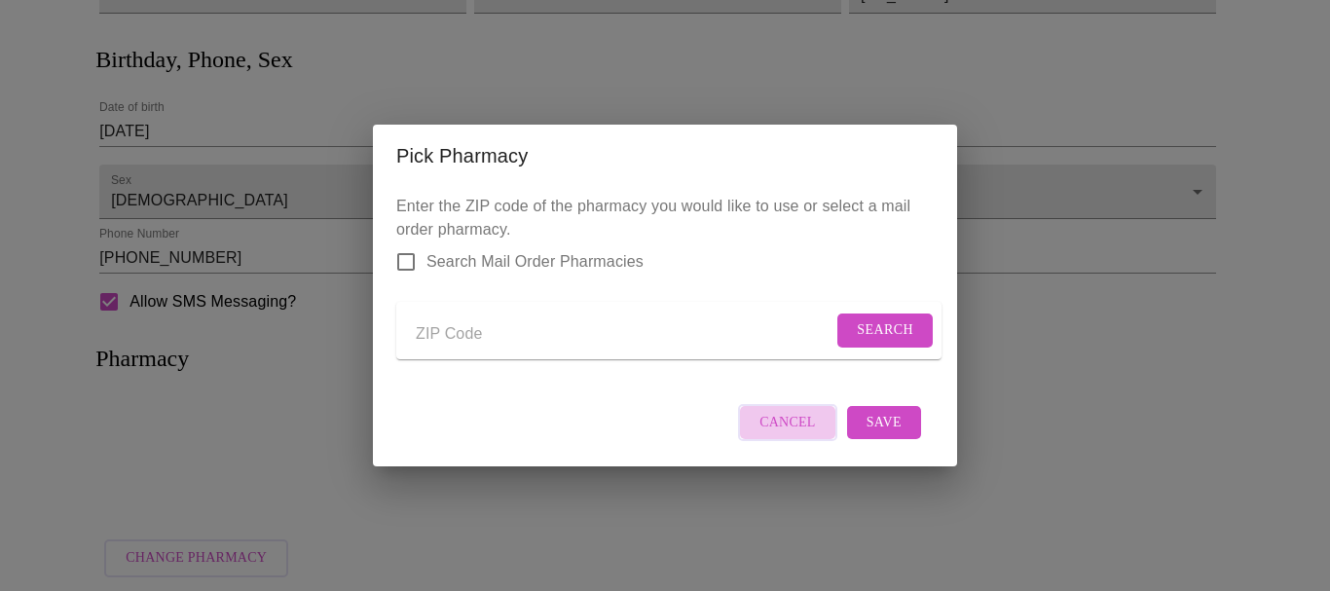
click at [817, 429] on button "Cancel" at bounding box center [787, 423] width 99 height 38
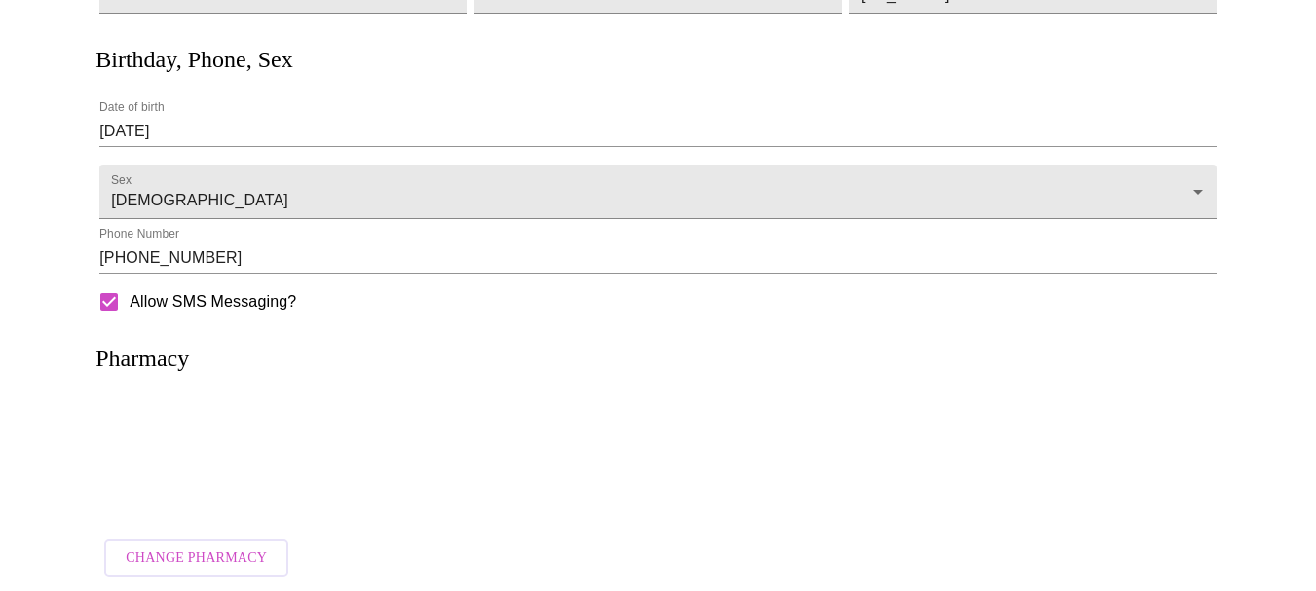
scroll to position [0, 0]
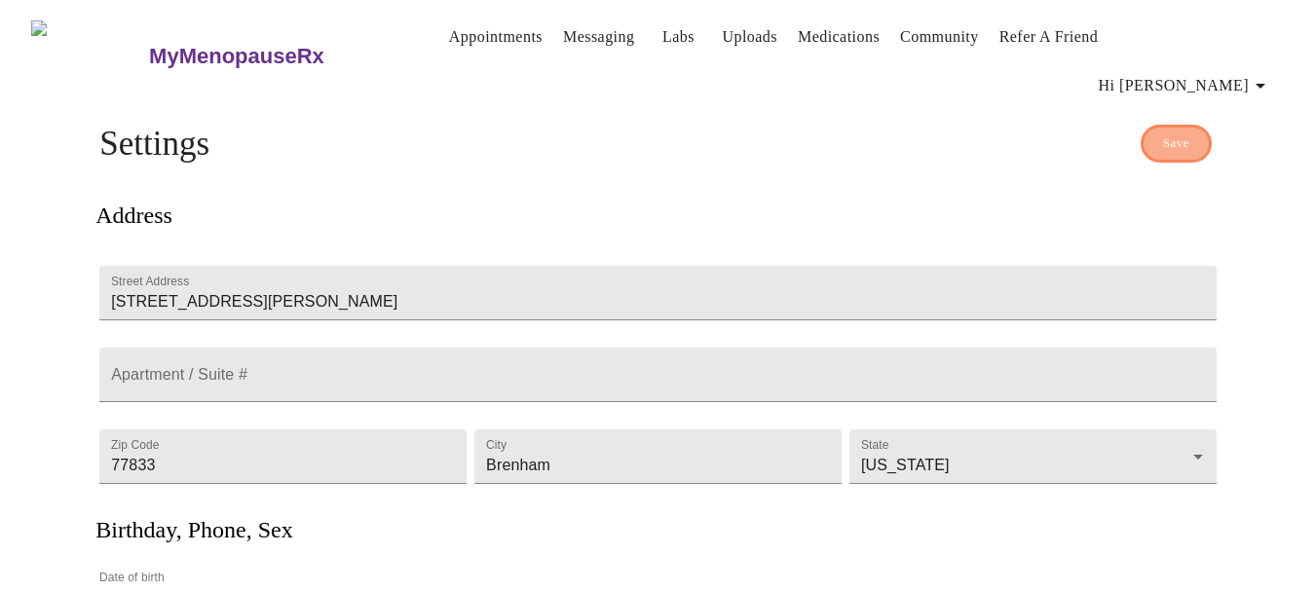
click at [1177, 132] on span "Save" at bounding box center [1176, 143] width 26 height 22
click at [1261, 74] on icon "button" at bounding box center [1260, 85] width 23 height 23
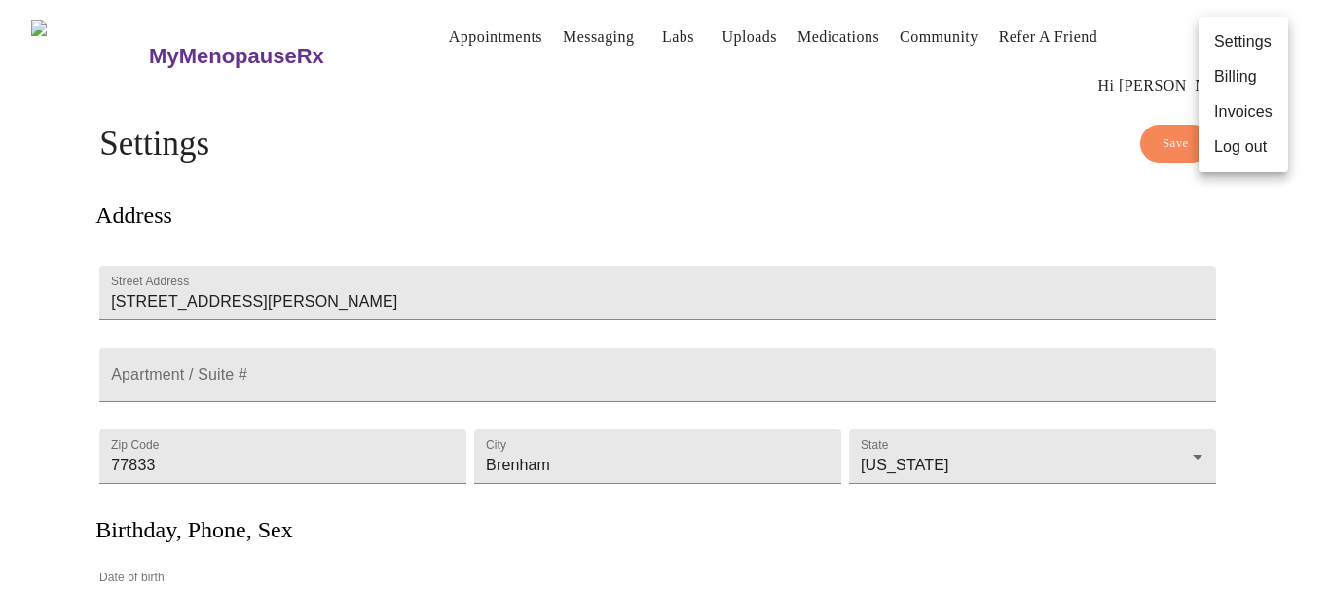
click at [1258, 101] on li "Invoices" at bounding box center [1244, 111] width 90 height 35
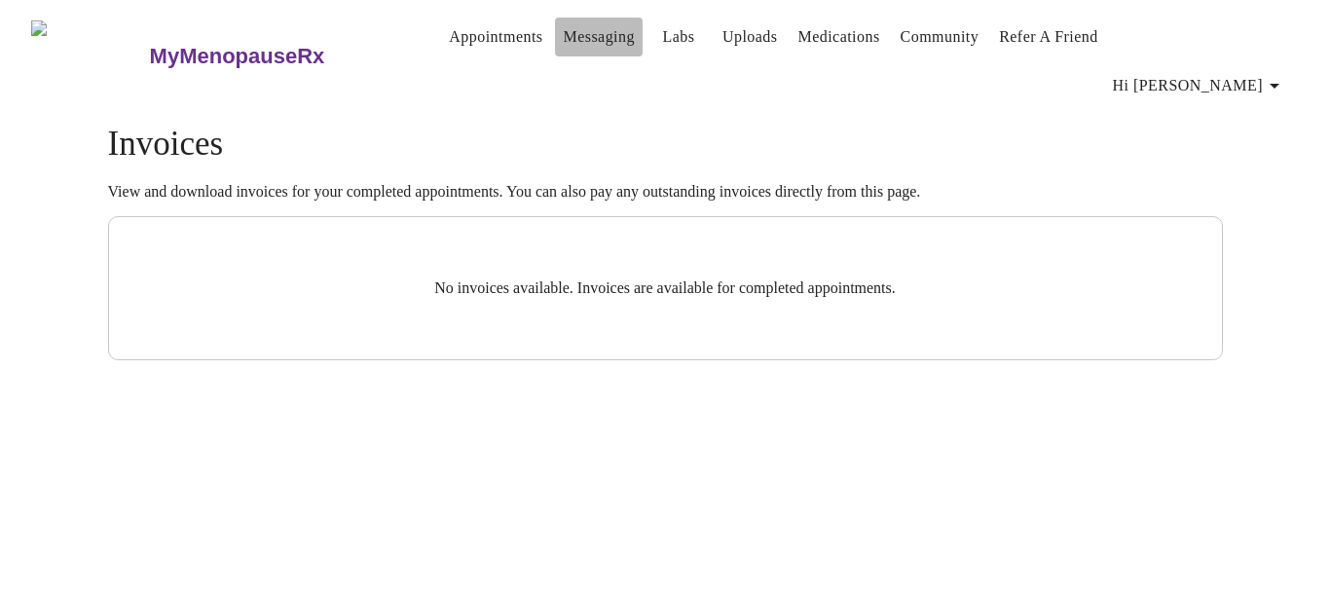
click at [563, 46] on link "Messaging" at bounding box center [598, 36] width 71 height 27
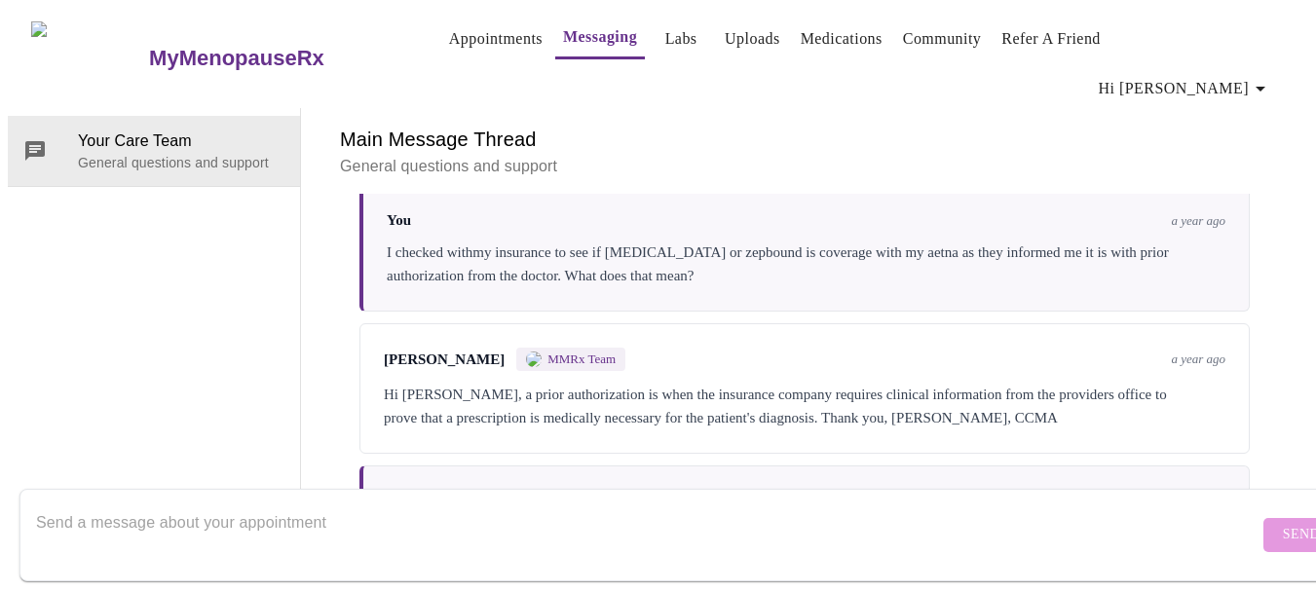
scroll to position [1873, 0]
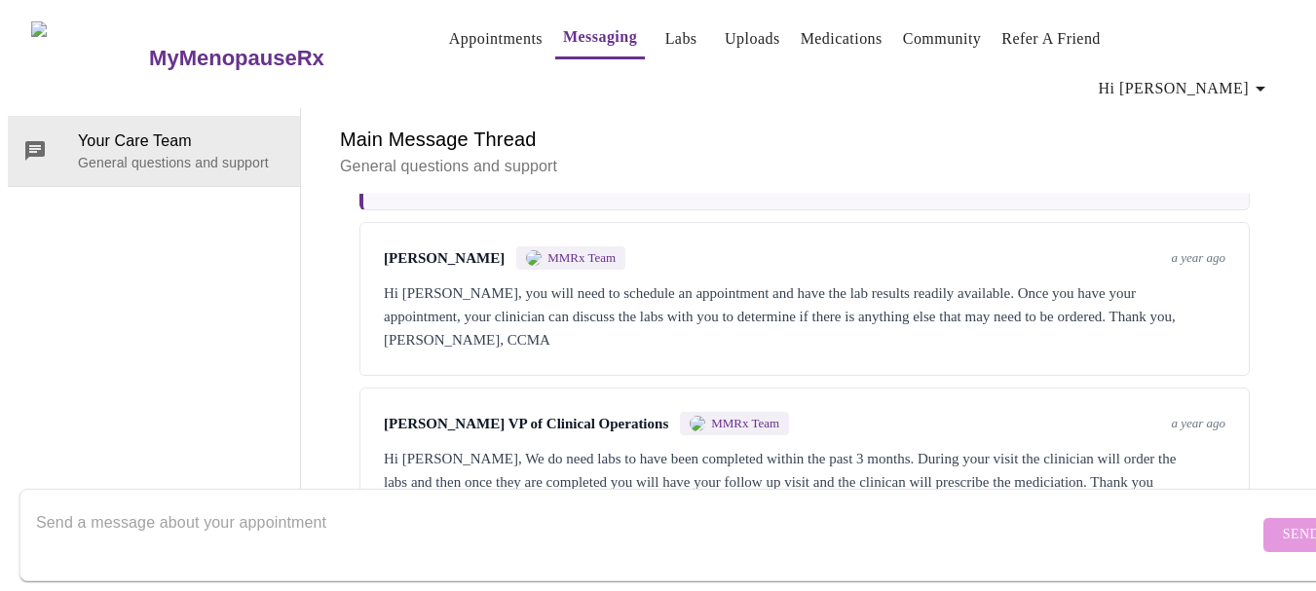
click at [522, 523] on textarea "Send a message about your appointment" at bounding box center [647, 535] width 1222 height 62
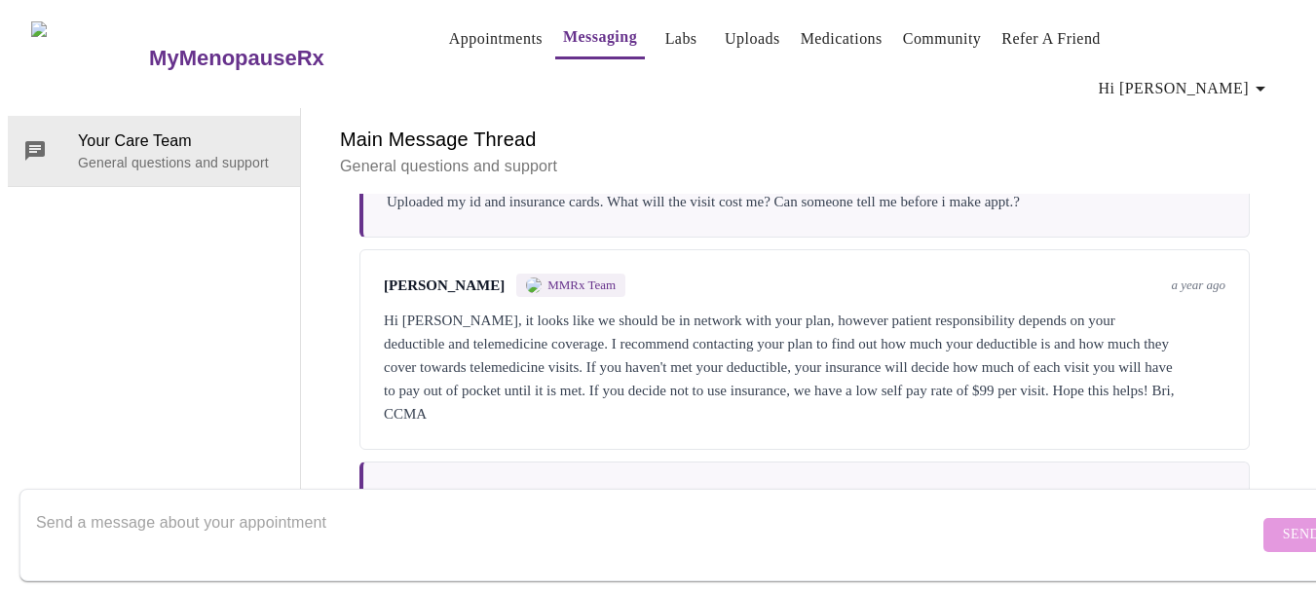
scroll to position [795, 0]
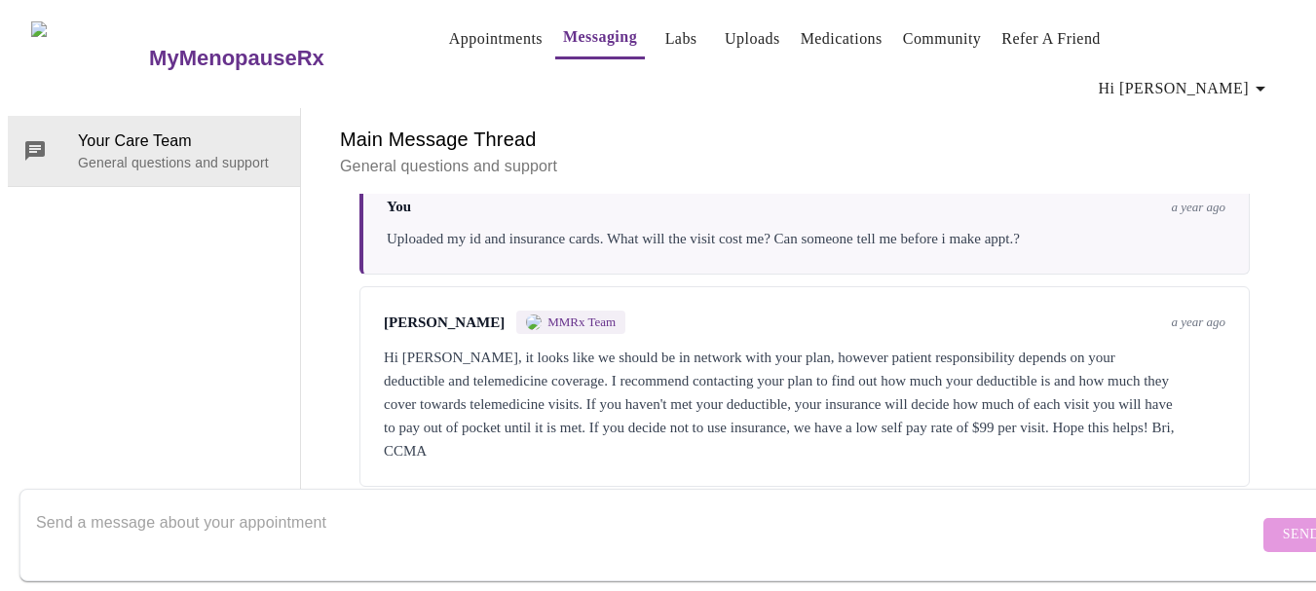
click at [189, 47] on link "MyMenopauseRx" at bounding box center [274, 58] width 255 height 68
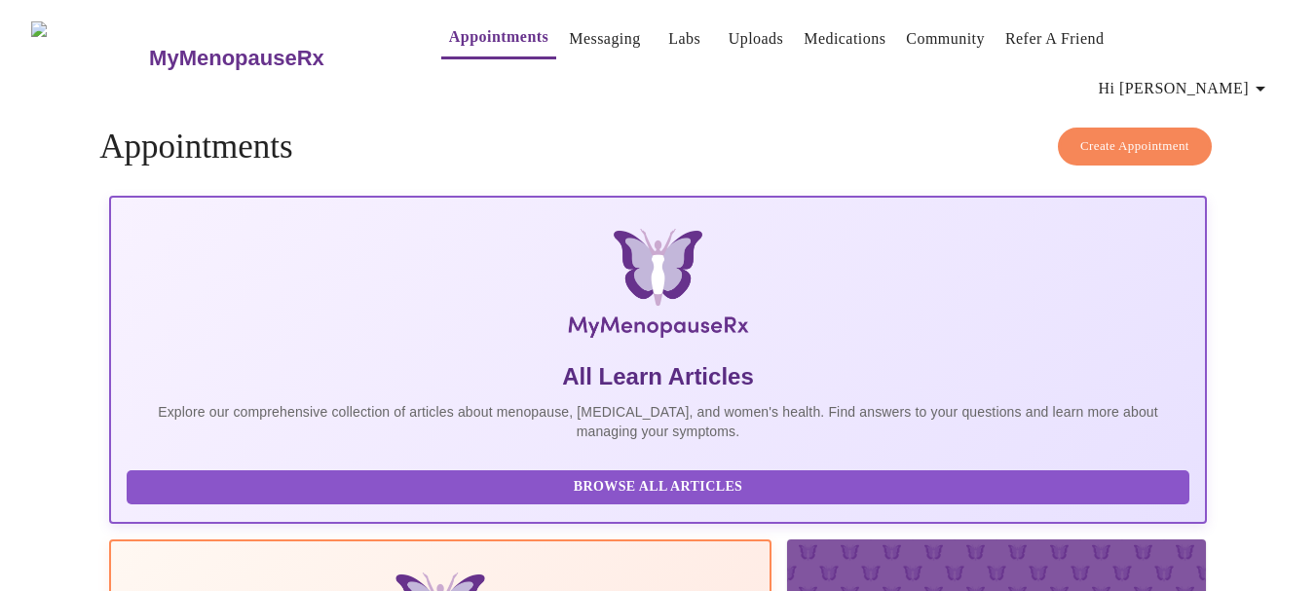
click at [221, 46] on h3 "MyMenopauseRx" at bounding box center [236, 58] width 175 height 25
click at [832, 32] on link "Medications" at bounding box center [845, 38] width 82 height 27
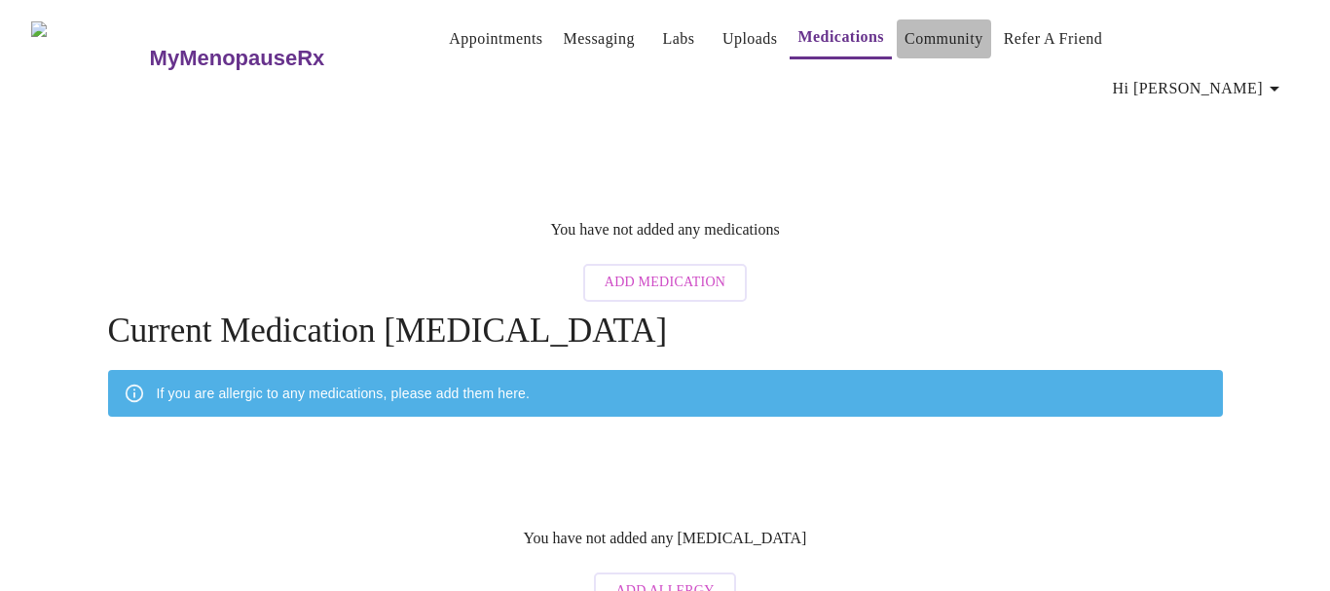
click at [919, 49] on link "Community" at bounding box center [944, 38] width 79 height 27
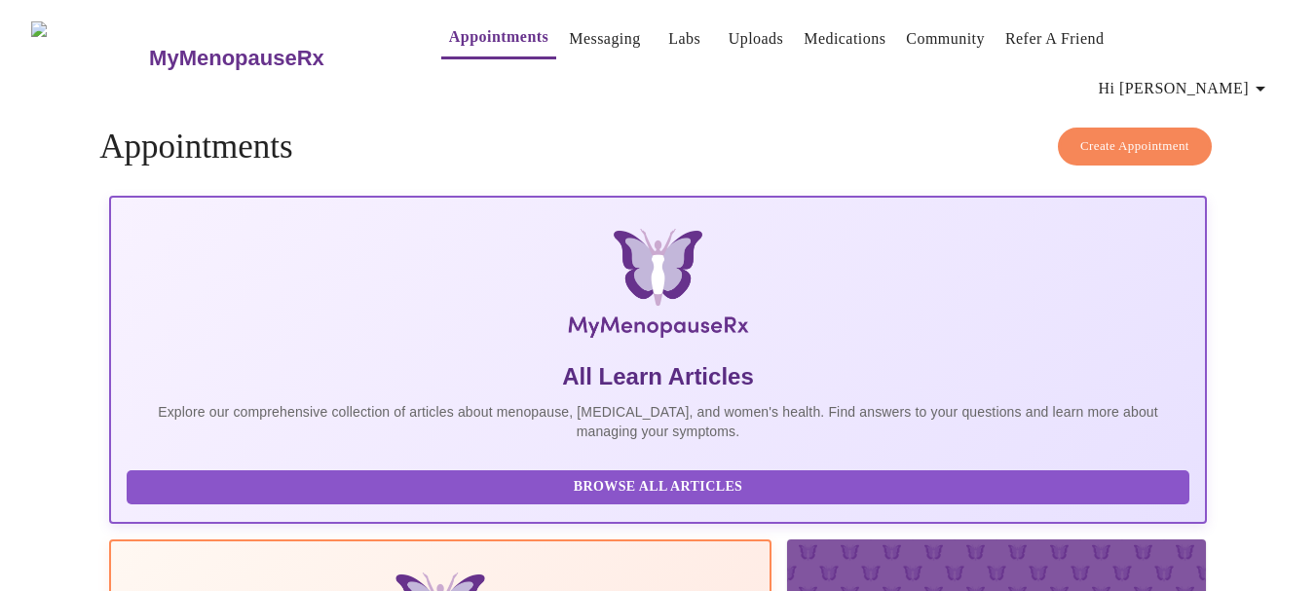
scroll to position [142, 0]
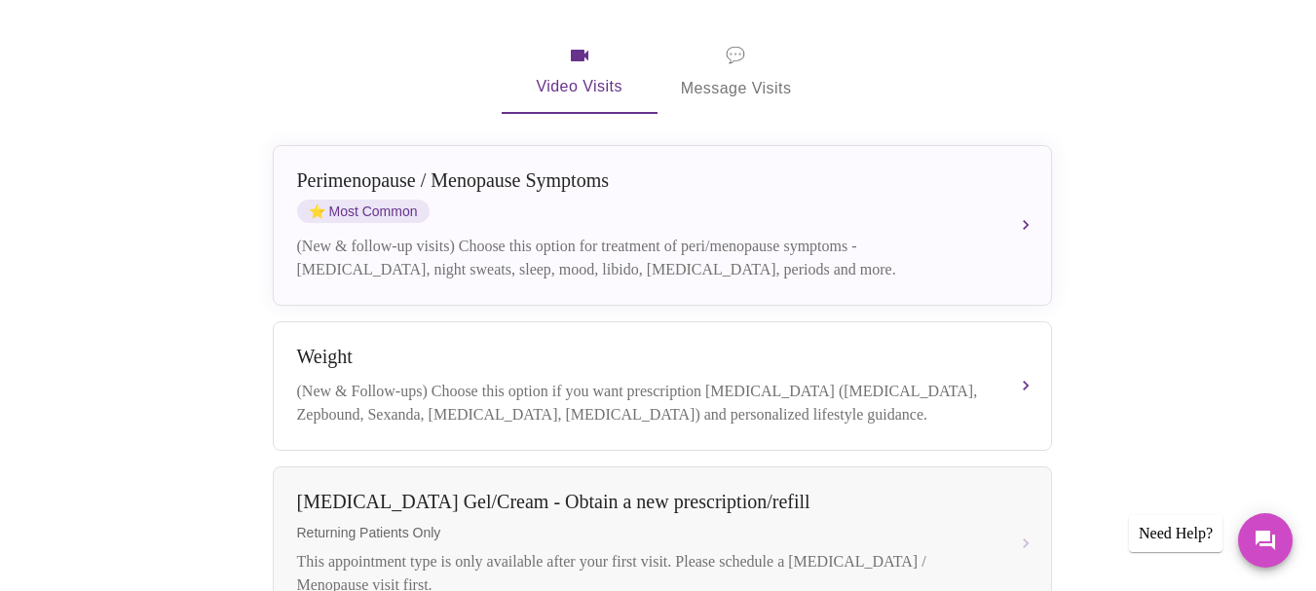
scroll to position [399, 0]
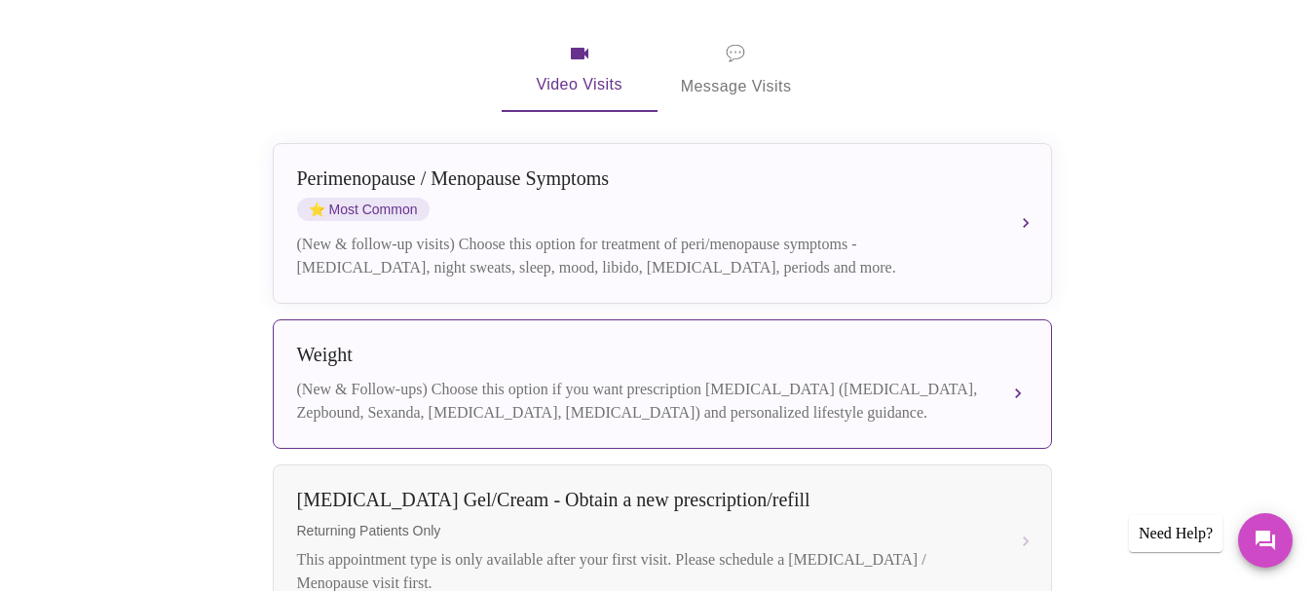
click at [910, 344] on div "Weight" at bounding box center [642, 355] width 691 height 22
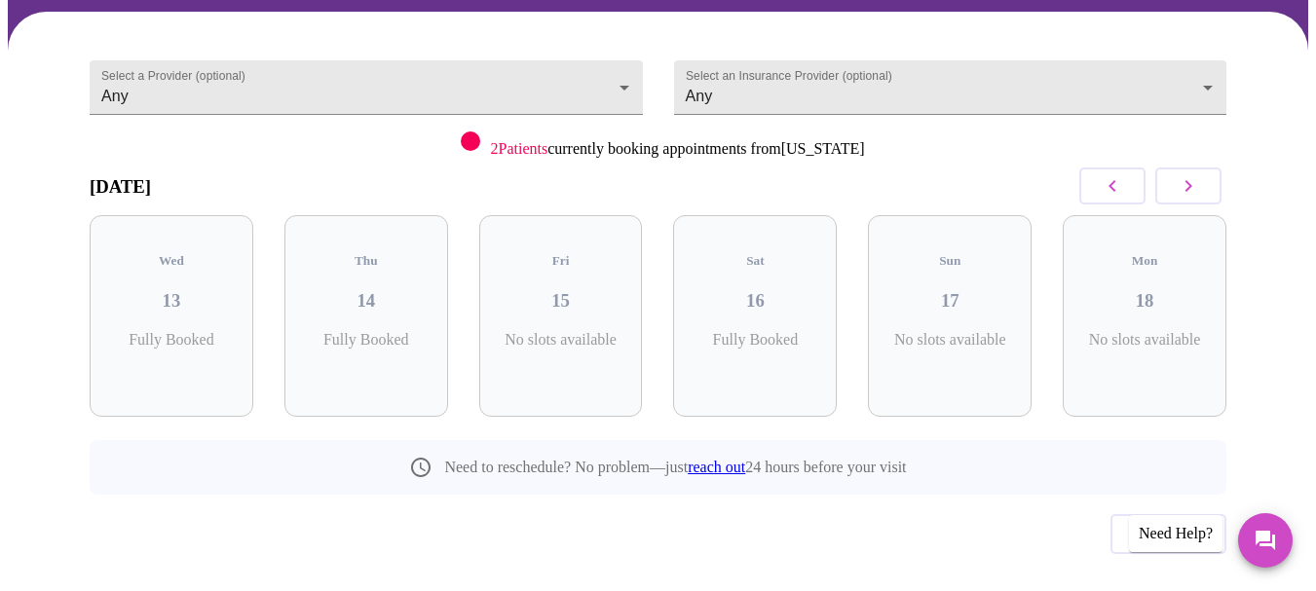
click at [1209, 168] on button "button" at bounding box center [1188, 186] width 66 height 37
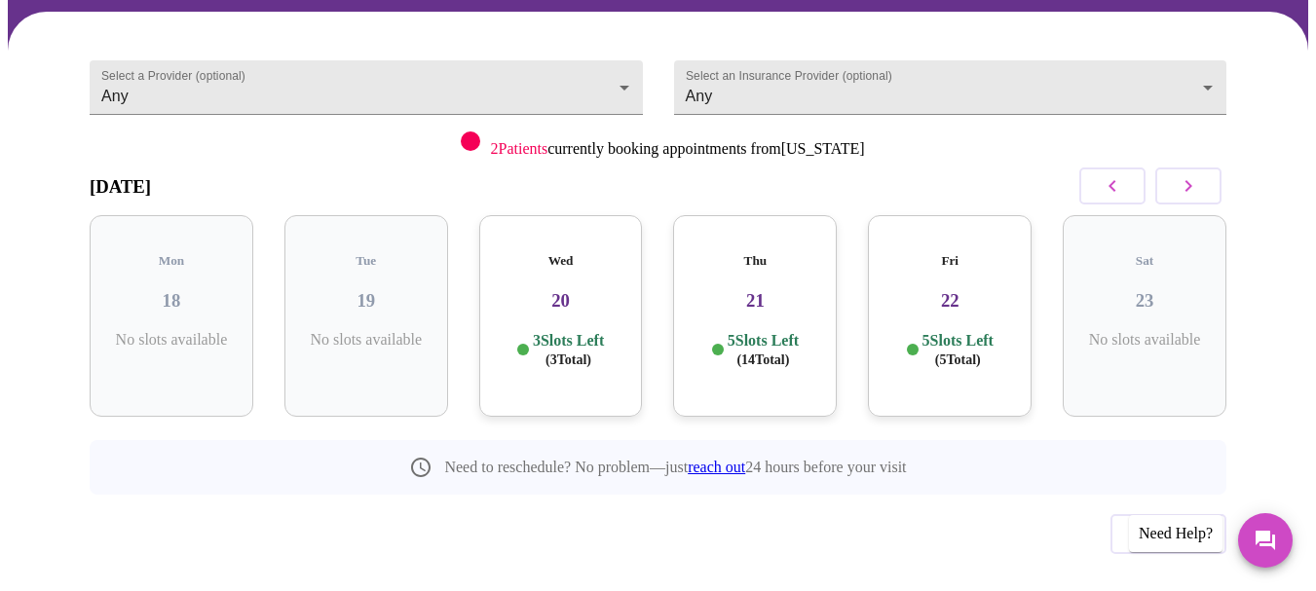
click at [529, 274] on div "Wed 20 3 Slots Left ( 3 Total)" at bounding box center [561, 316] width 164 height 202
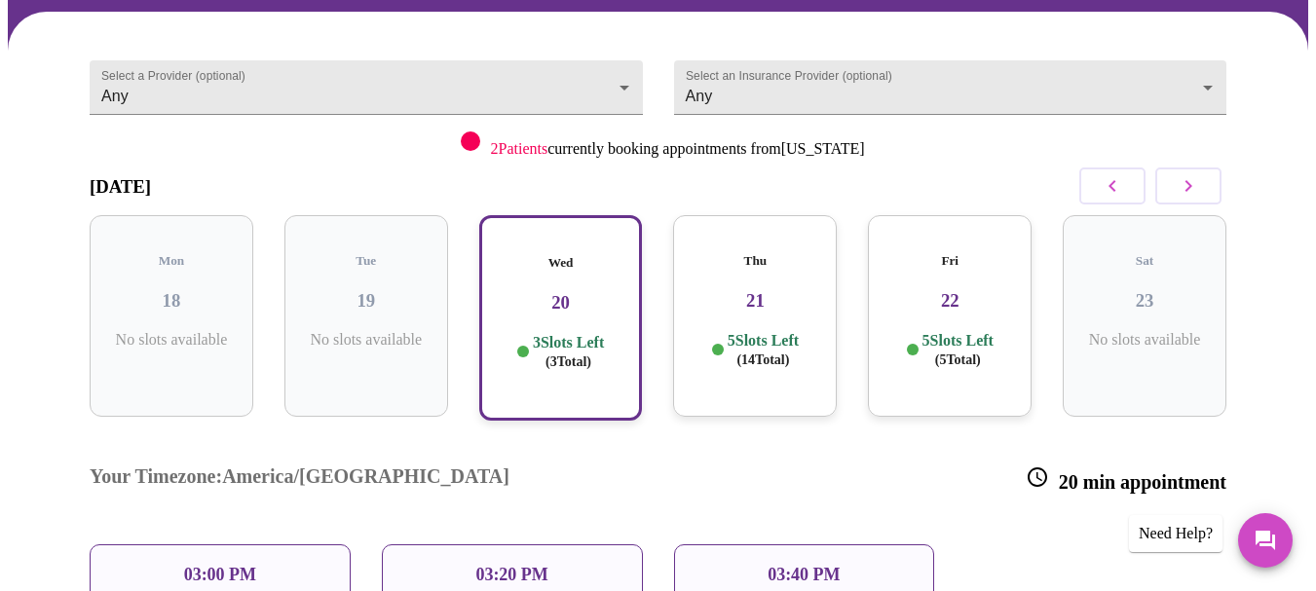
click at [729, 270] on div "Thu 21 5 Slots Left ( 14 Total)" at bounding box center [755, 316] width 164 height 202
